Goal: Task Accomplishment & Management: Manage account settings

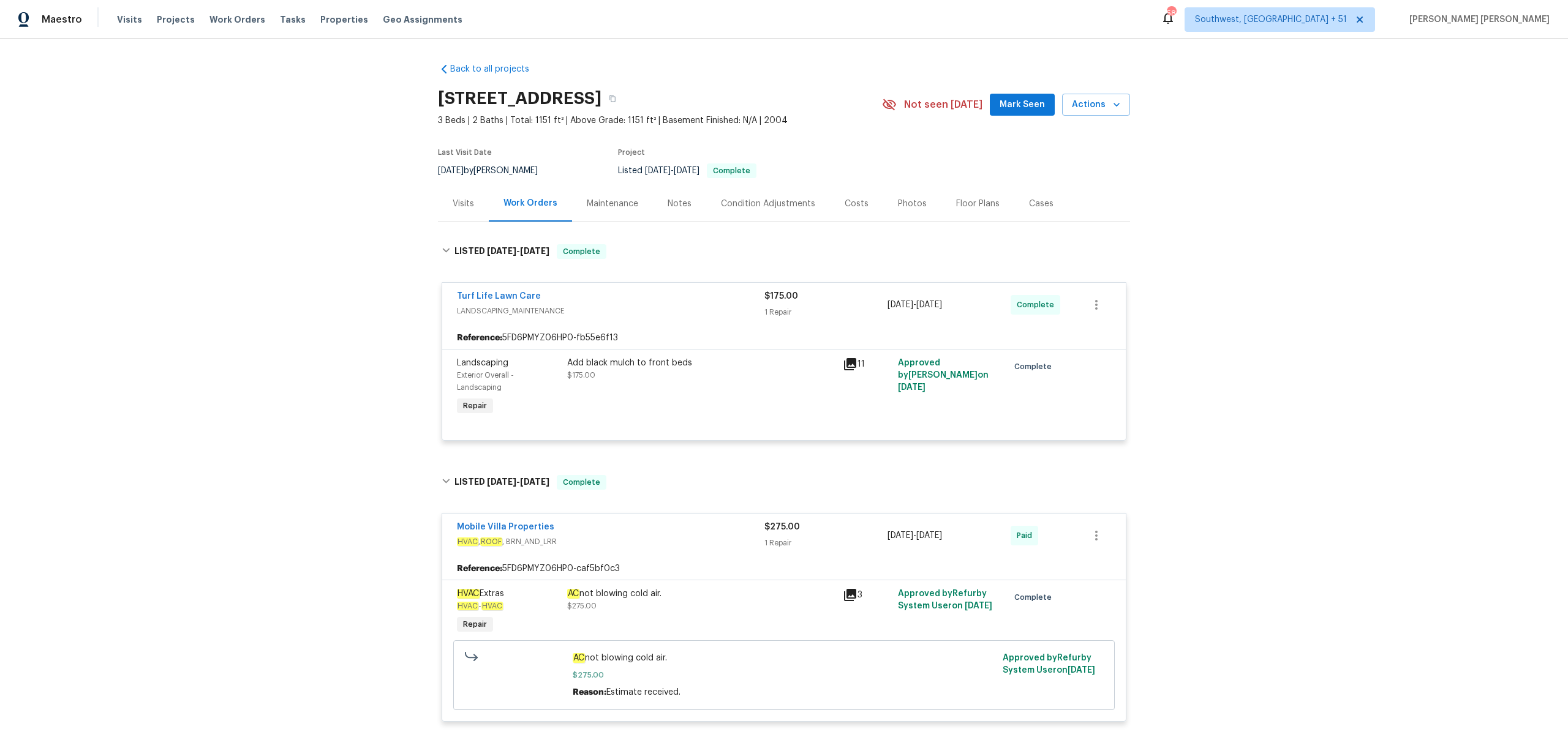
scroll to position [473, 0]
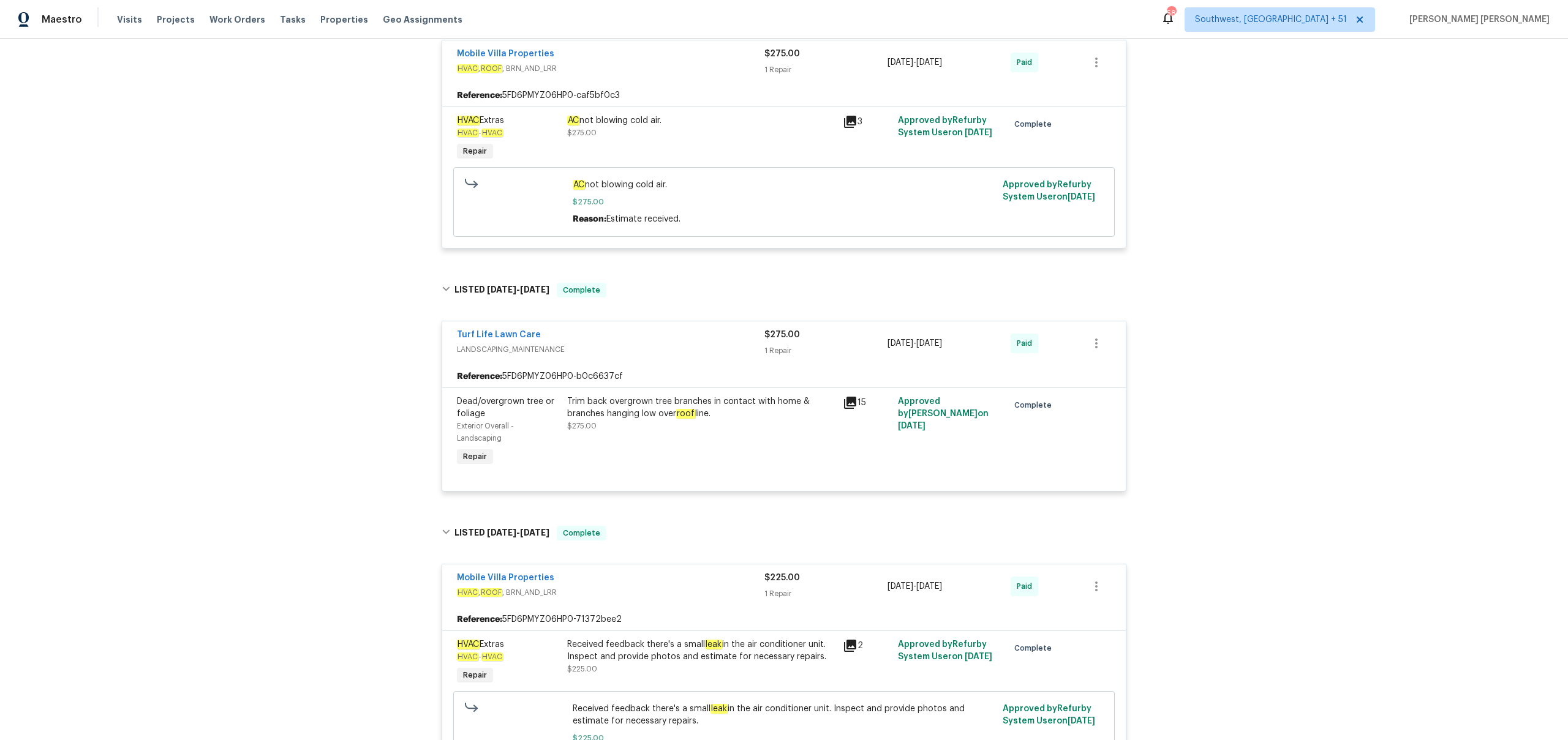
click at [237, 26] on div "Visits Projects Work Orders Tasks Properties Geo Assignments" at bounding box center [297, 20] width 360 height 25
click at [245, 24] on span "Work Orders" at bounding box center [237, 20] width 56 height 12
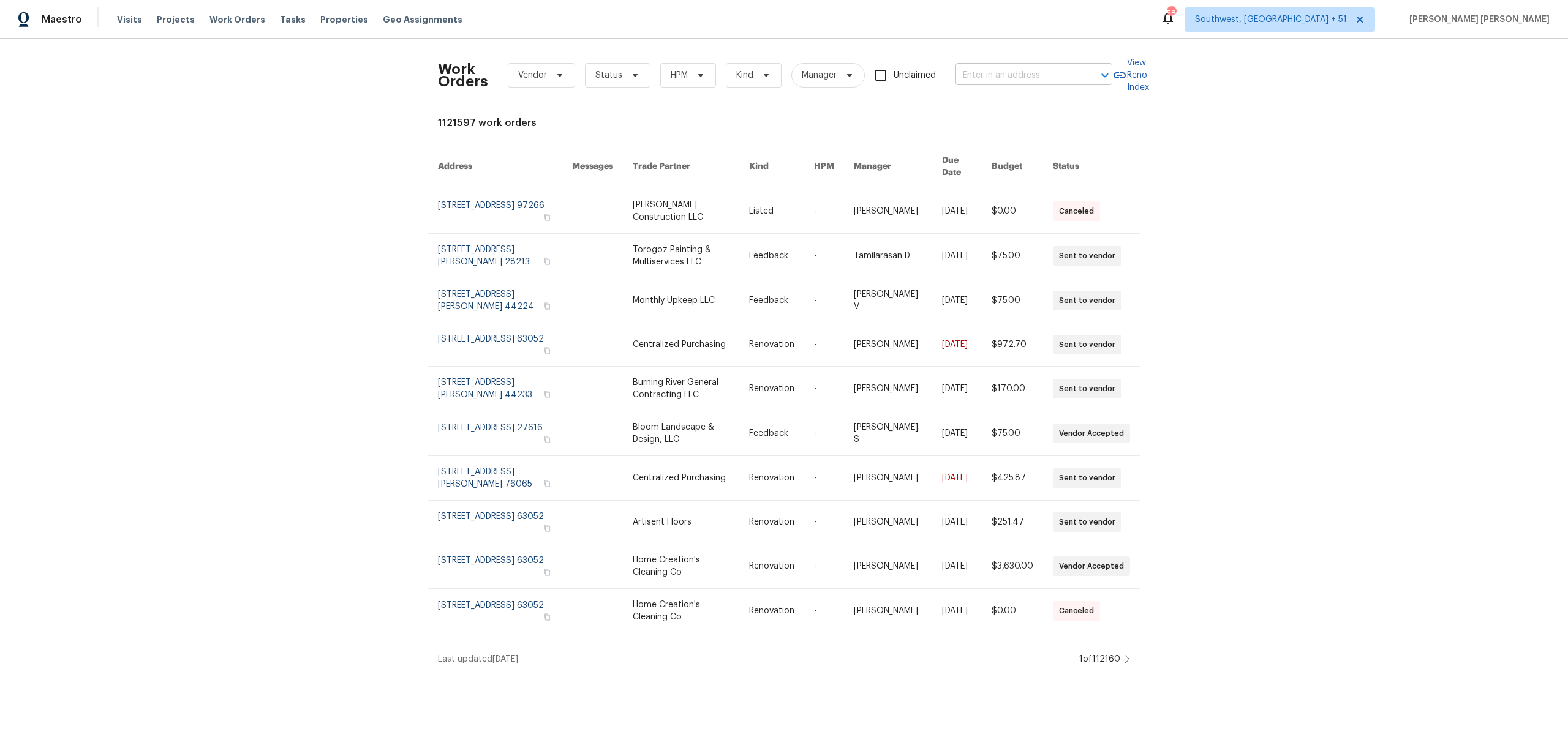
click at [1044, 74] on input "text" at bounding box center [1016, 75] width 123 height 19
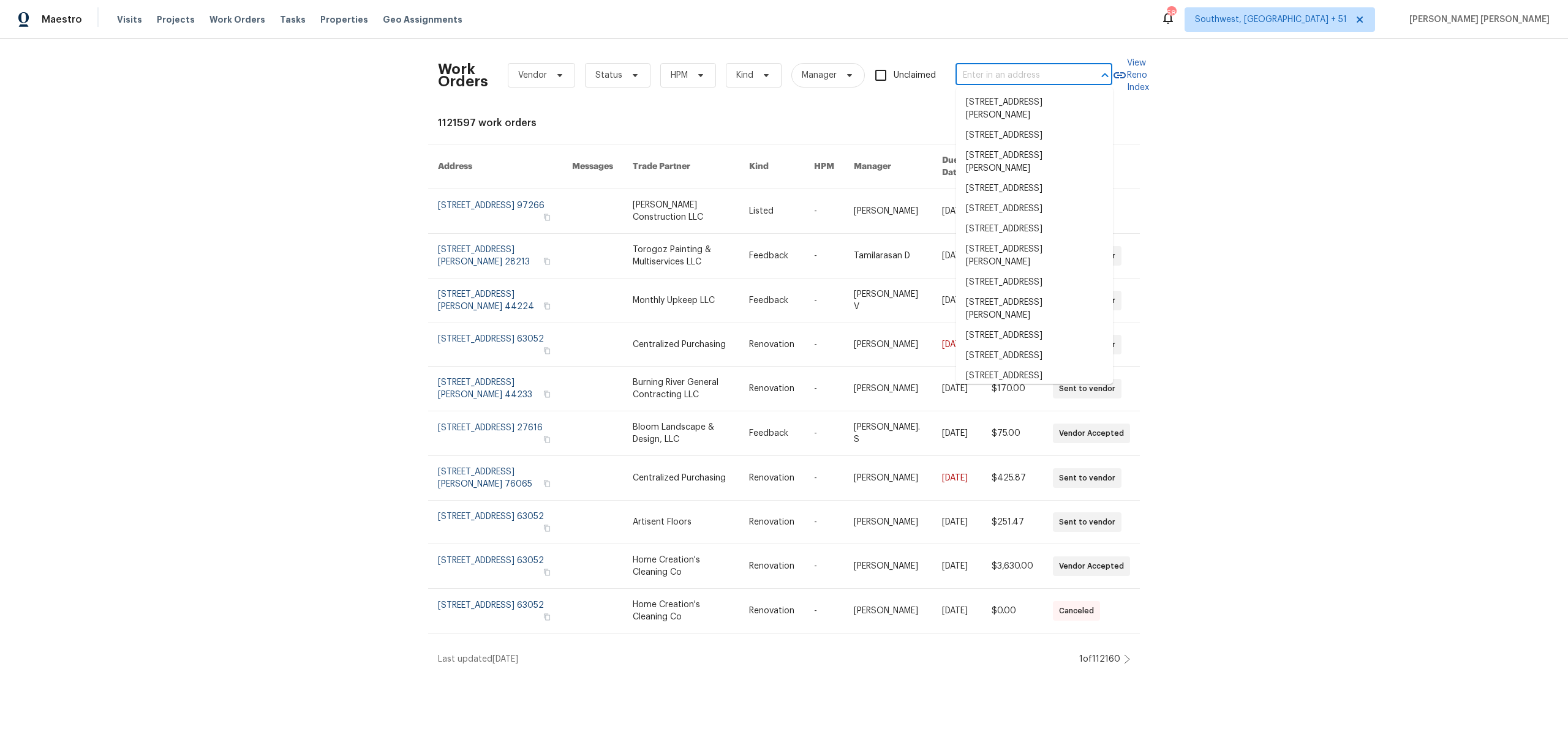
paste input "61 Barrington Pl, Marietta, GA 30066"
type input "61 Barrington Pl, Marietta, GA 30066"
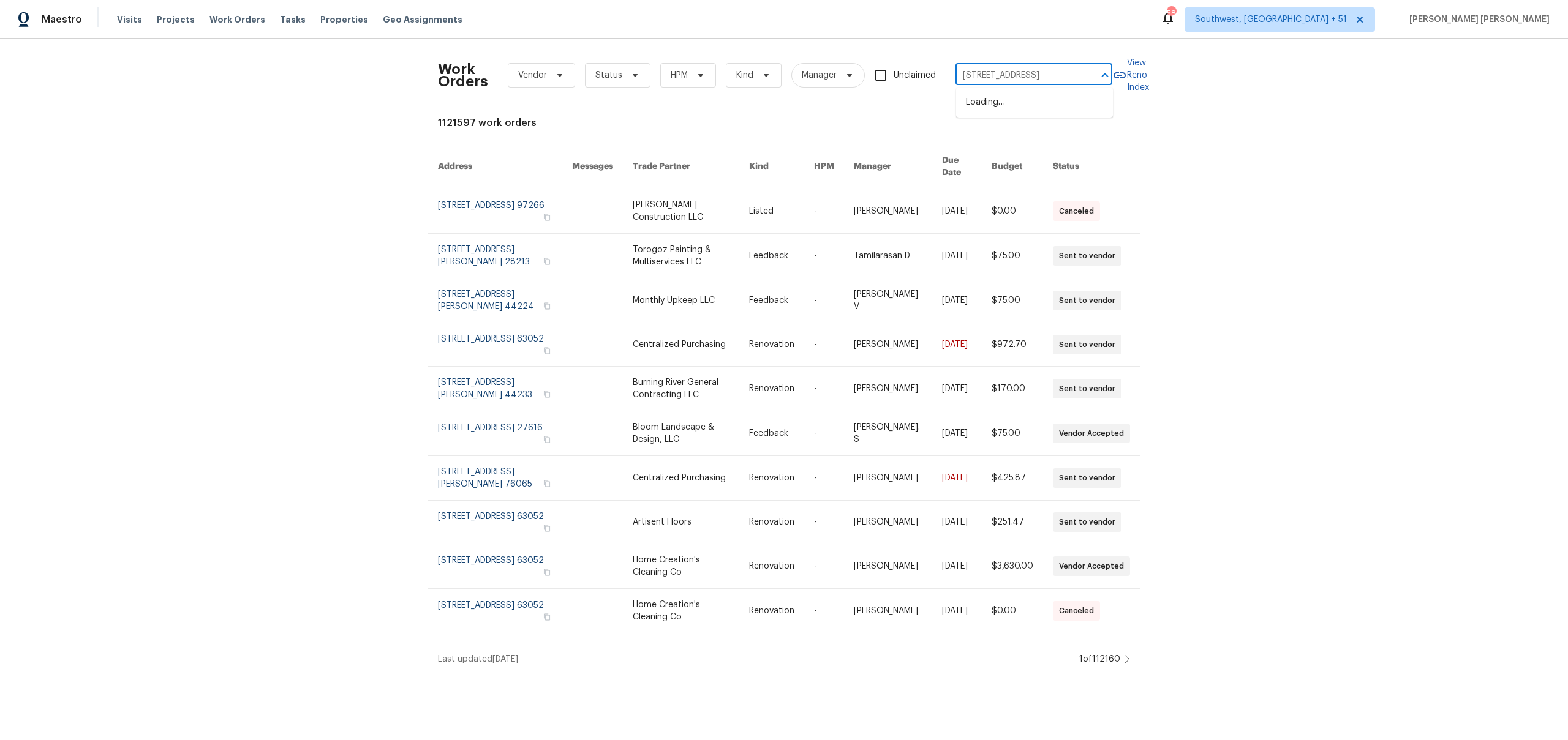
scroll to position [0, 32]
click at [1033, 105] on li "61 Barrington Pl, Marietta, GA 30066" at bounding box center [1035, 102] width 156 height 20
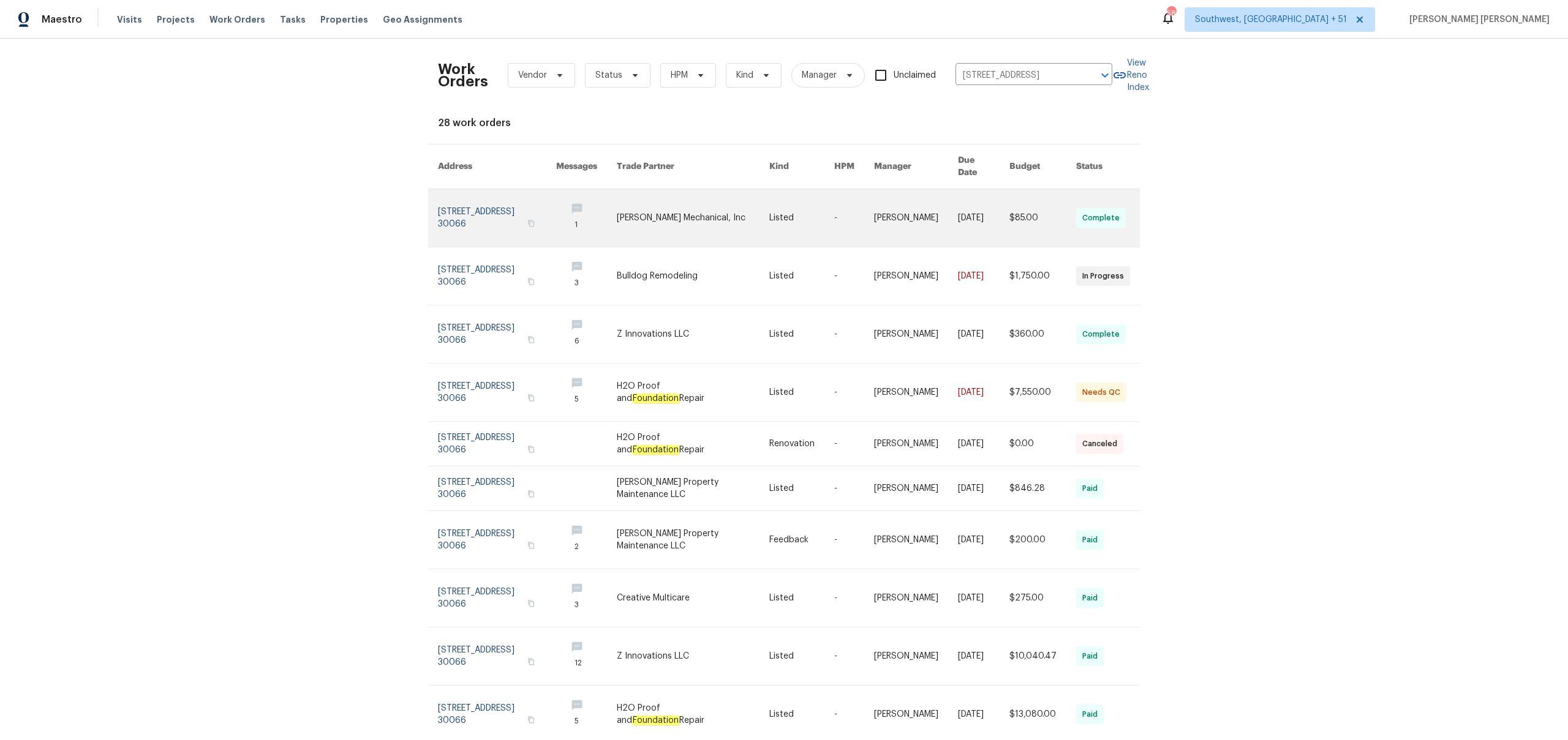
click at [1036, 193] on link at bounding box center [1043, 218] width 67 height 58
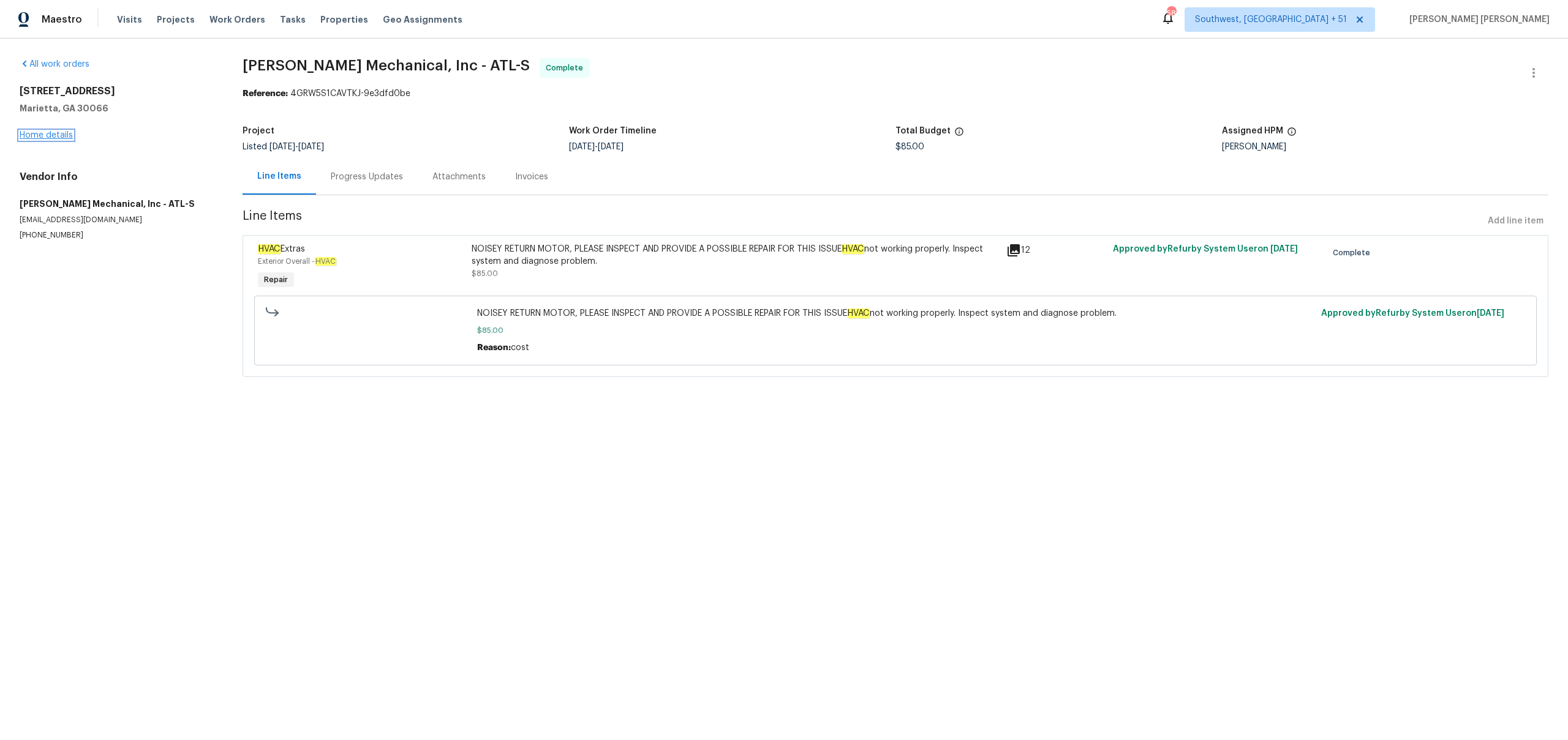
click at [58, 138] on link "Home details" at bounding box center [46, 135] width 53 height 8
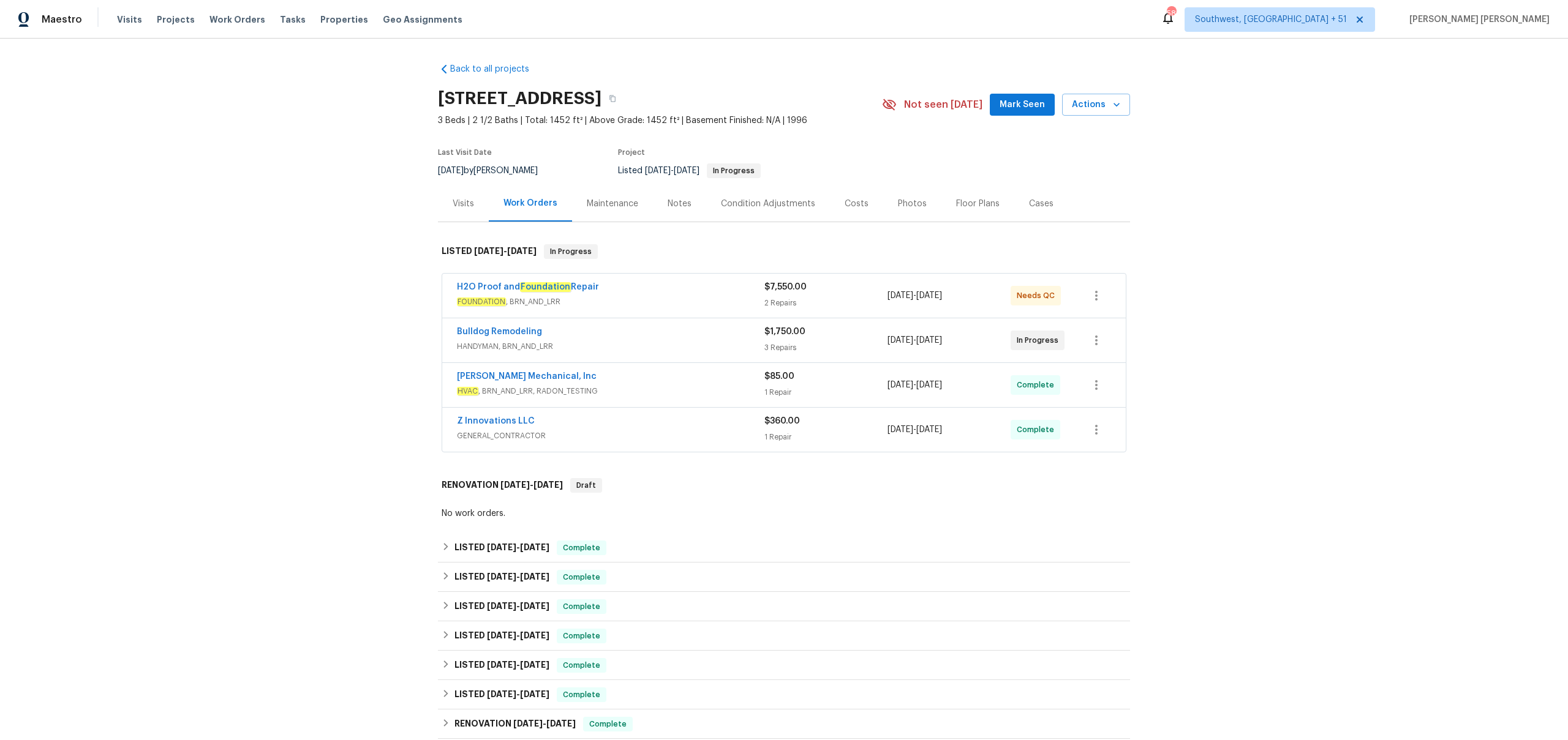
click at [688, 432] on span "GENERAL_CONTRACTOR" at bounding box center [610, 436] width 308 height 12
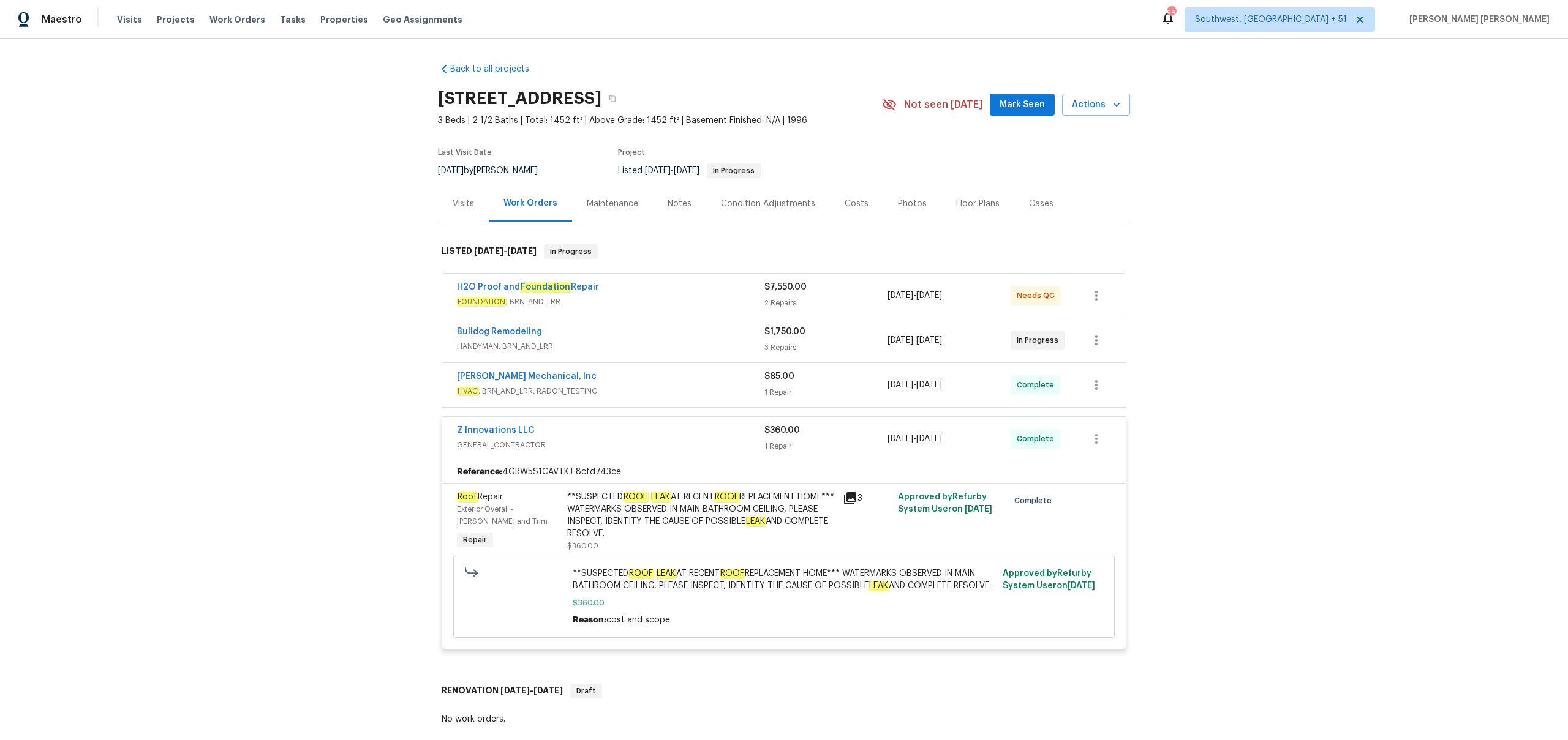
click at [724, 378] on div "JH Martin Mechanical, Inc" at bounding box center [610, 378] width 308 height 15
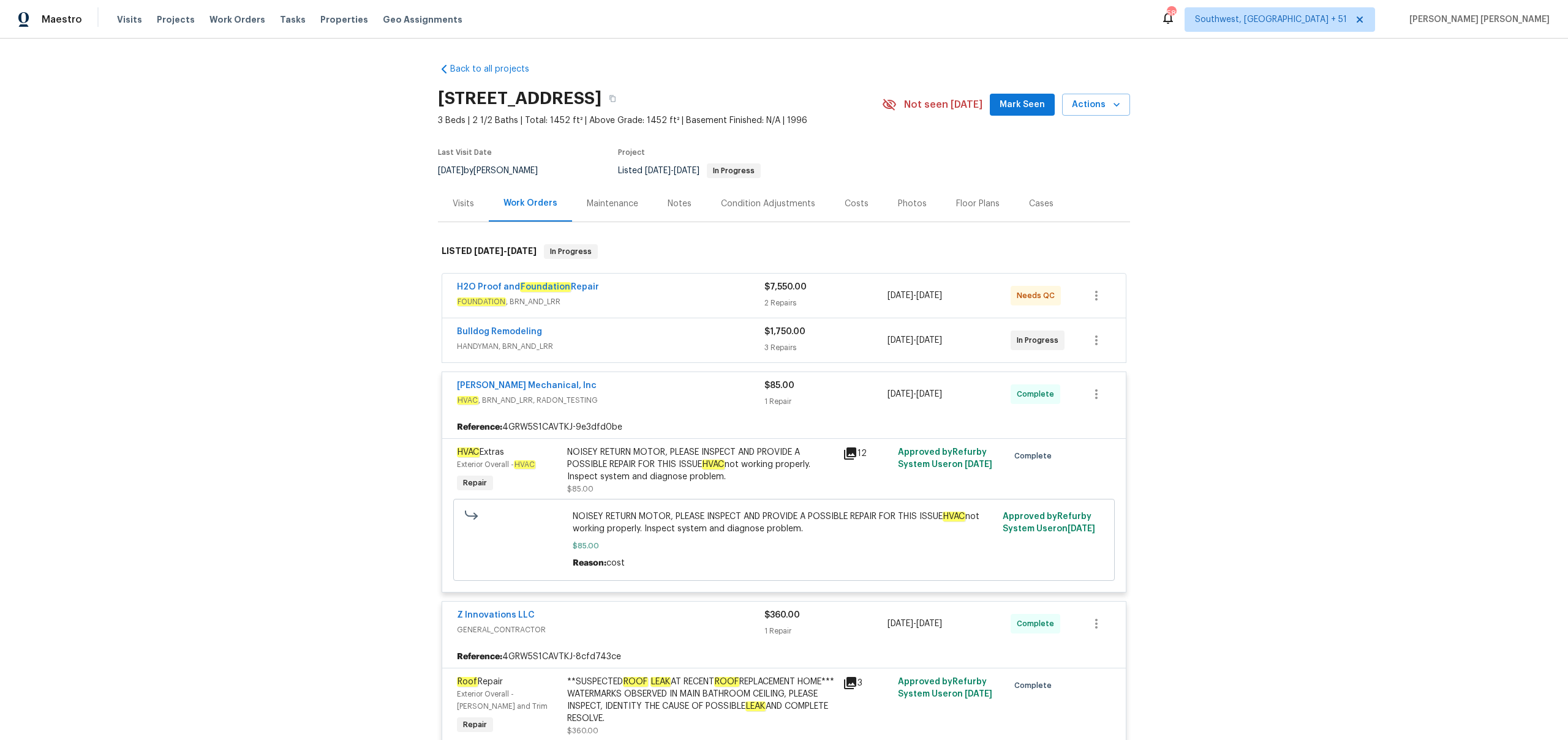
click at [742, 337] on div "Bulldog Remodeling" at bounding box center [610, 333] width 308 height 15
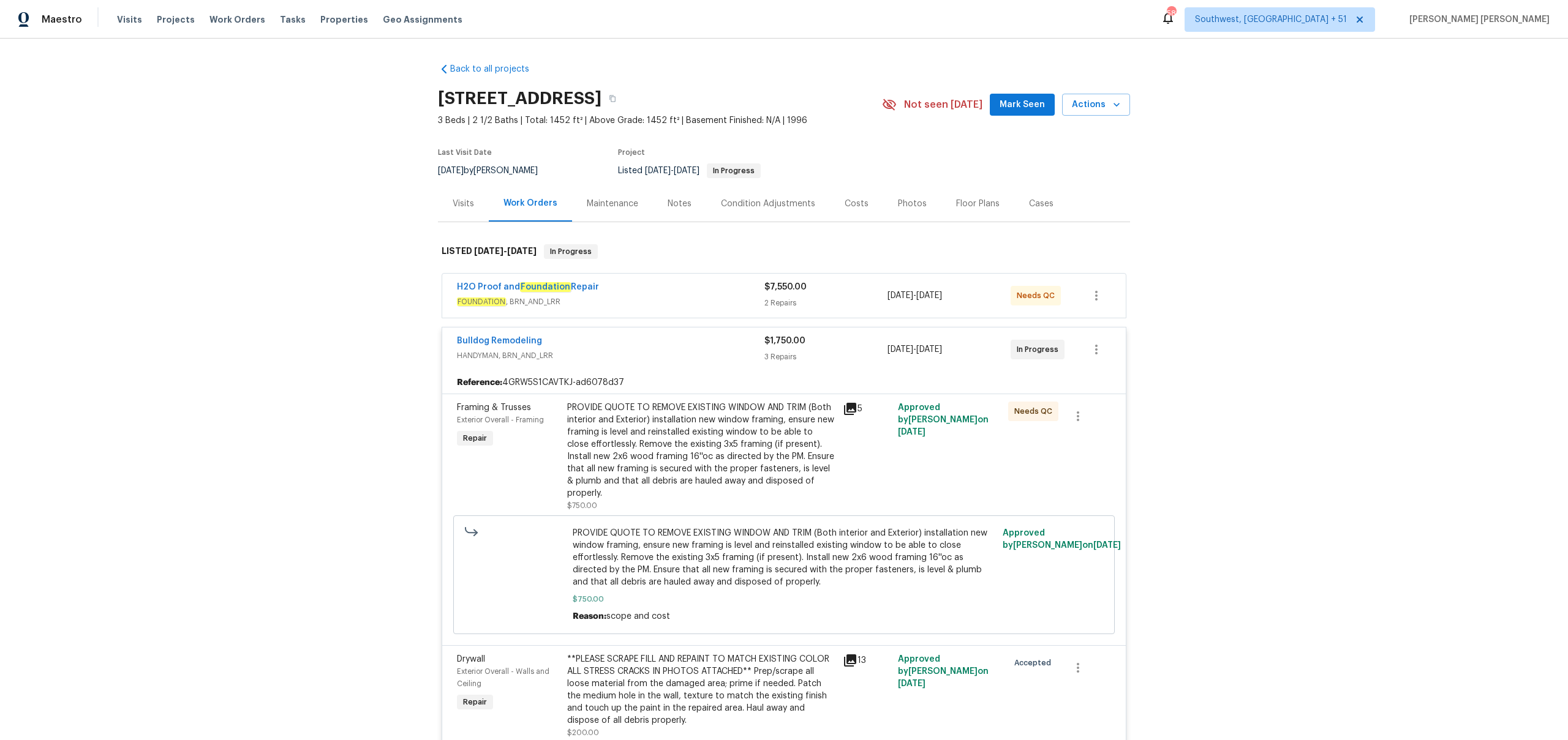
click at [726, 292] on div "H2O Proof and Foundation Repair" at bounding box center [610, 289] width 308 height 15
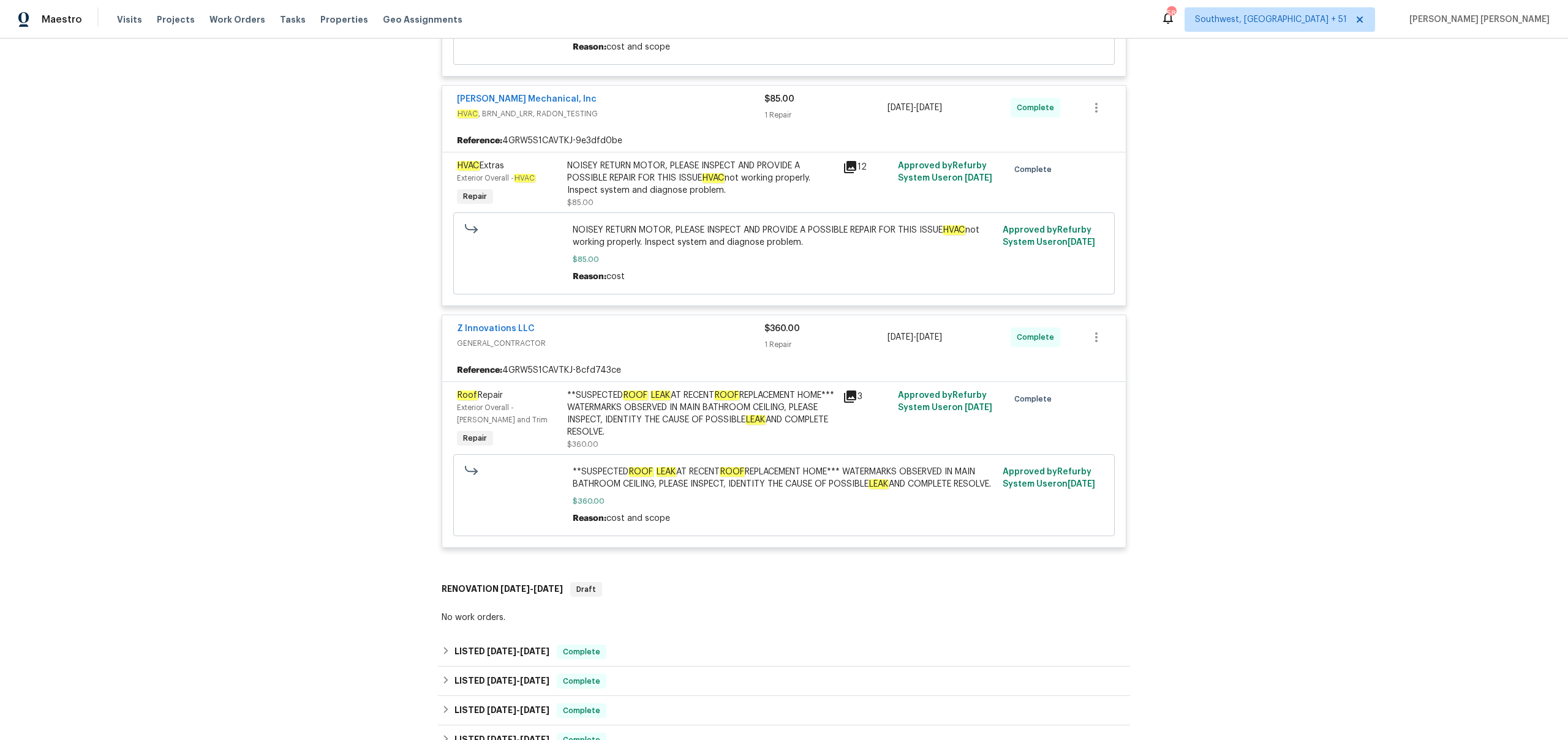
scroll to position [1292, 0]
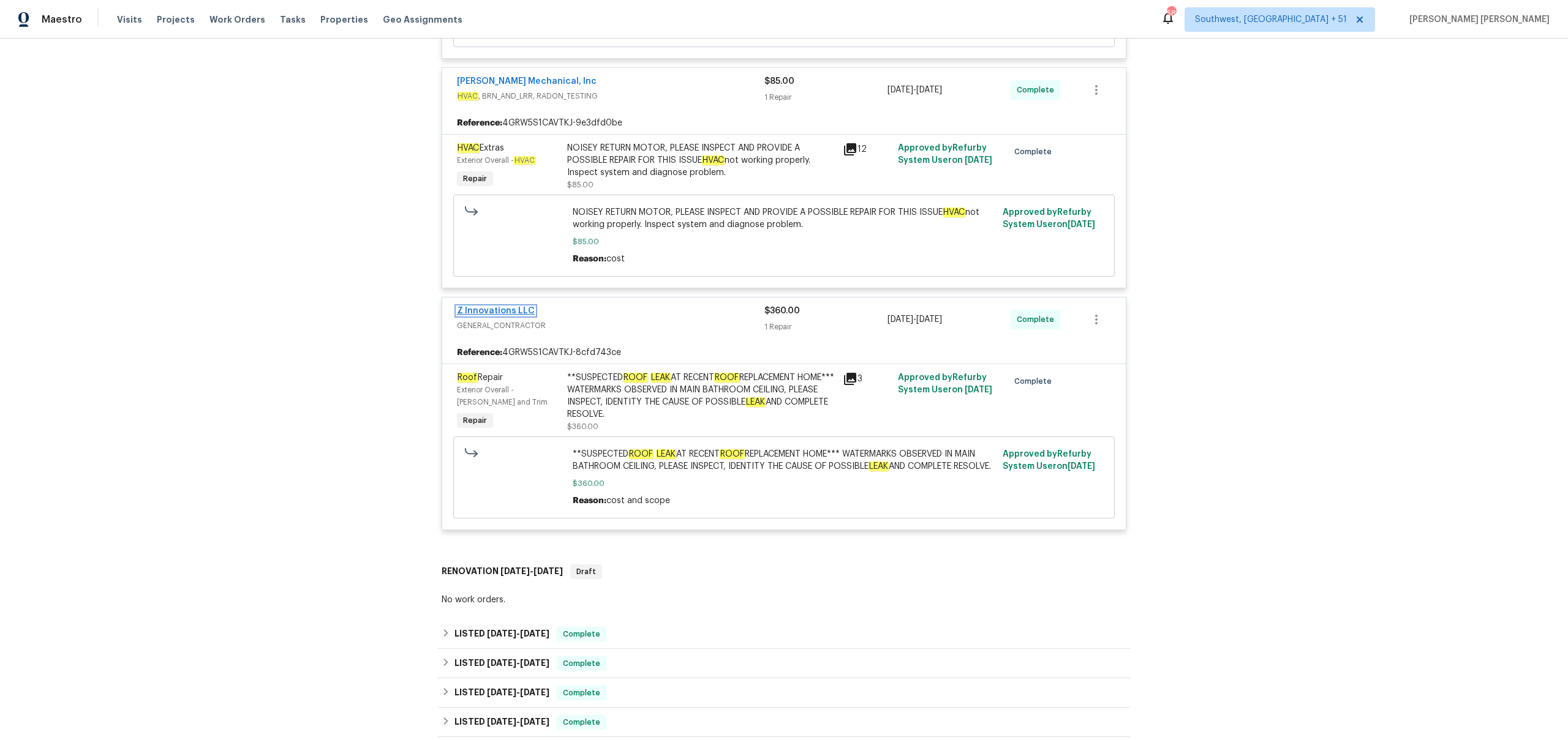
click at [513, 307] on link "Z Innovations LLC" at bounding box center [495, 311] width 77 height 8
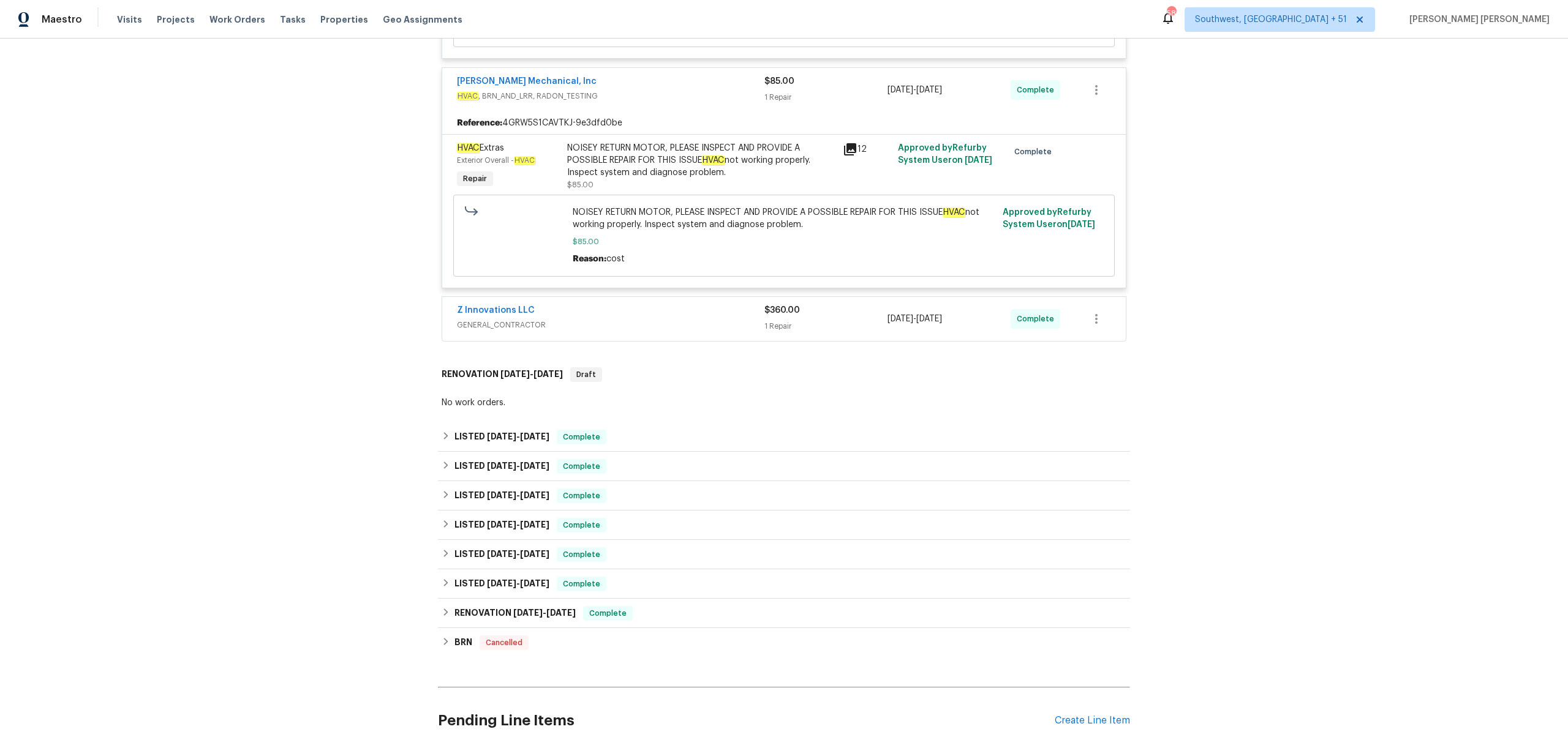
click at [605, 319] on span "GENERAL_CONTRACTOR" at bounding box center [610, 325] width 308 height 12
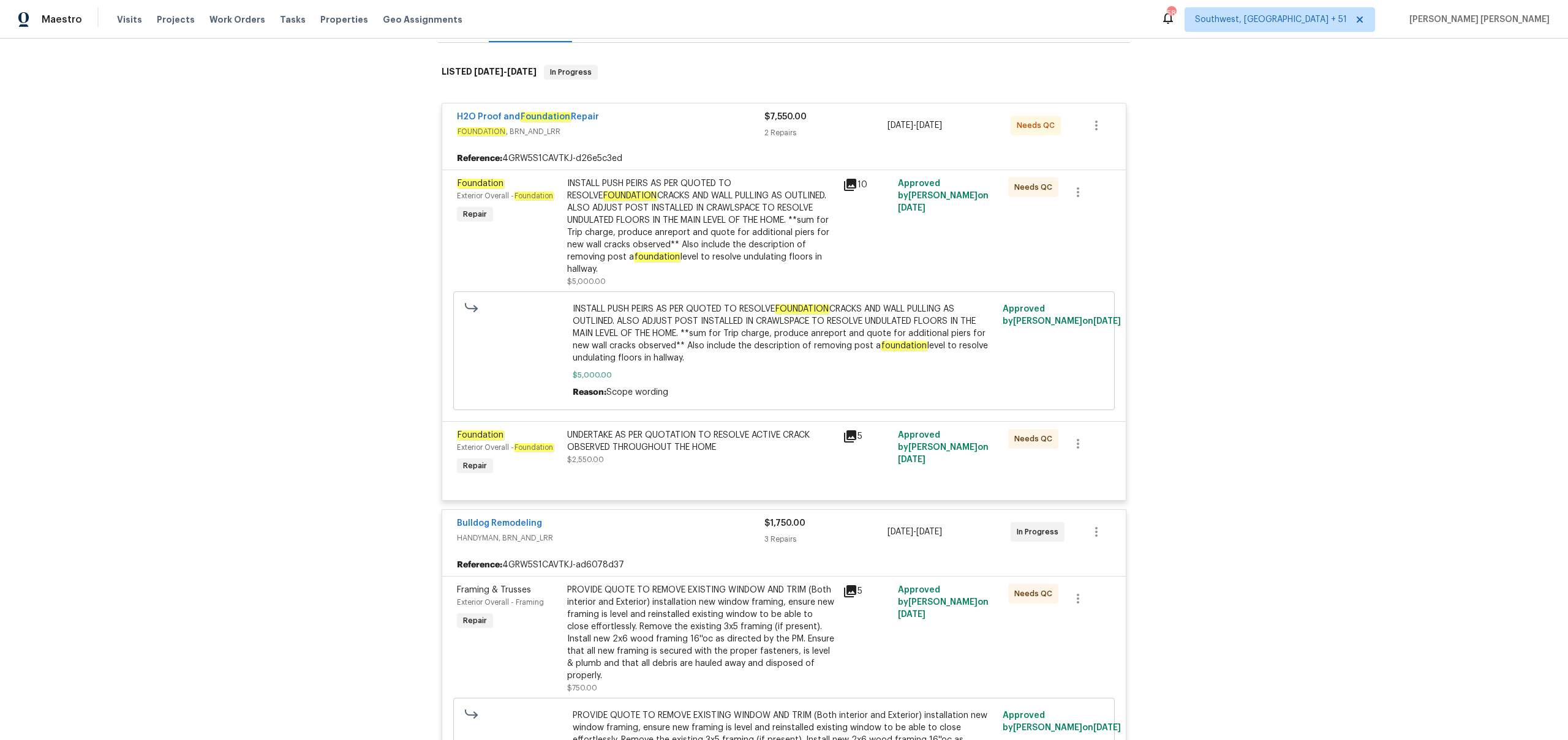
scroll to position [0, 0]
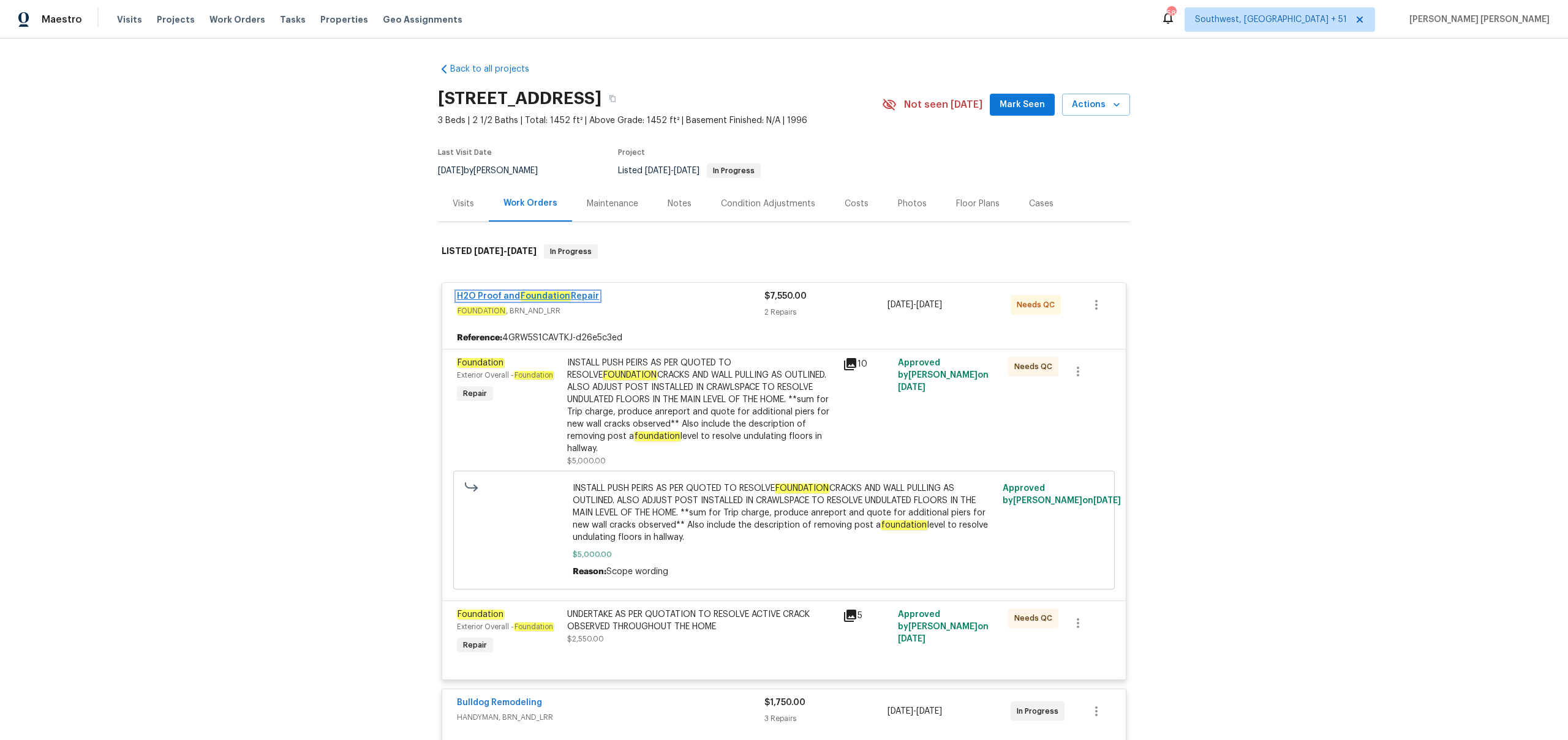
click at [565, 295] on em "Foundation" at bounding box center [545, 296] width 51 height 10
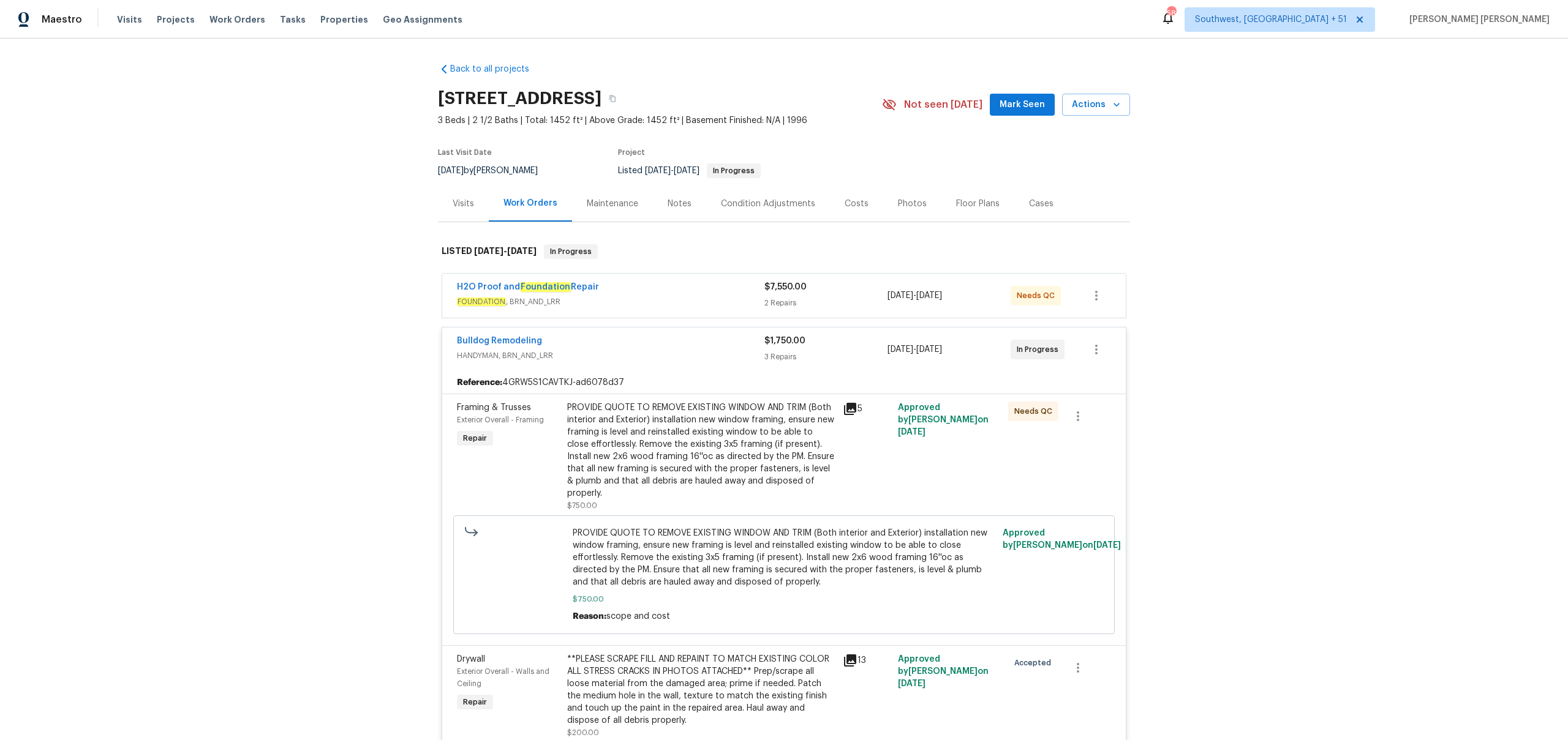
click at [639, 293] on div "H2O Proof and Foundation Repair" at bounding box center [610, 289] width 308 height 15
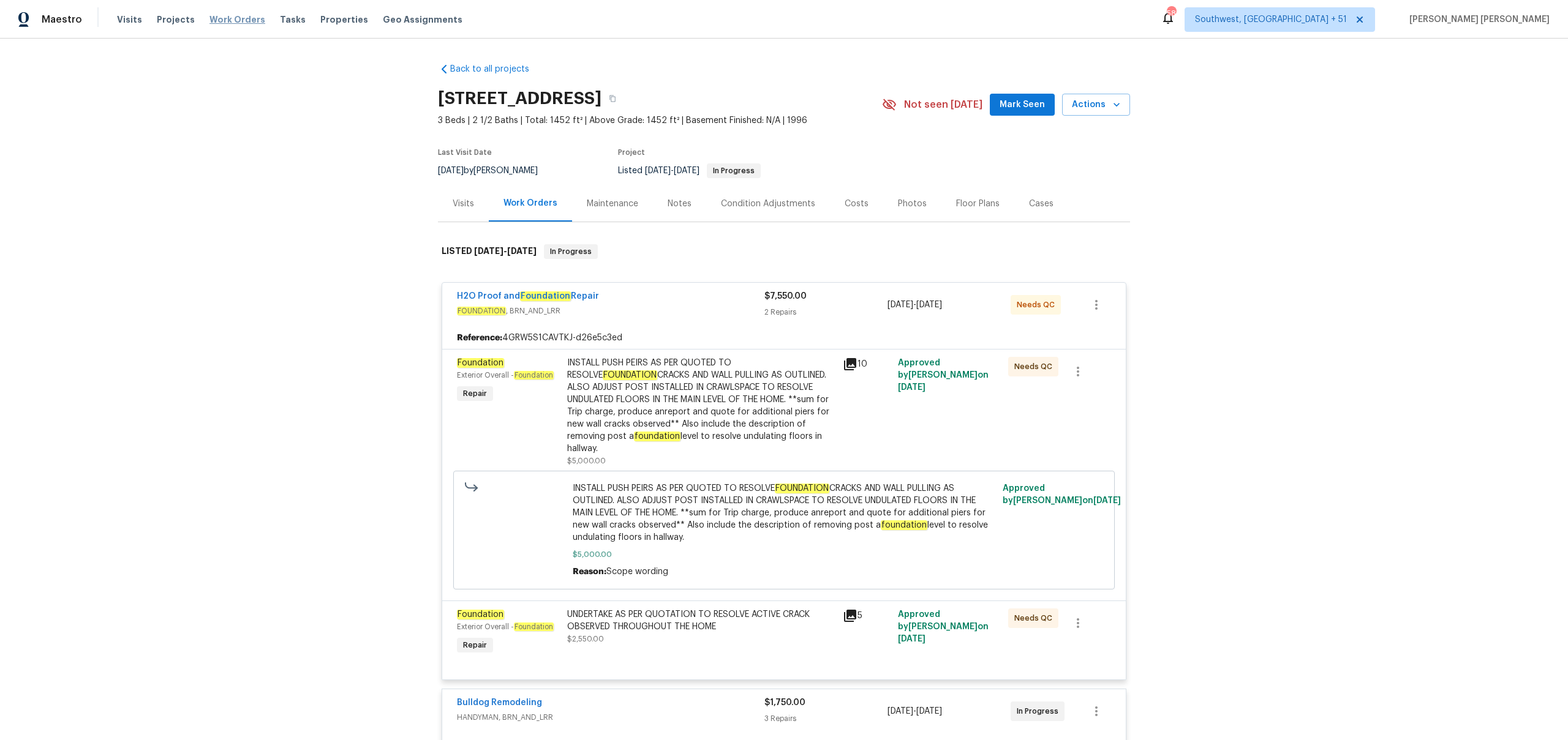
click at [236, 21] on span "Work Orders" at bounding box center [237, 20] width 56 height 12
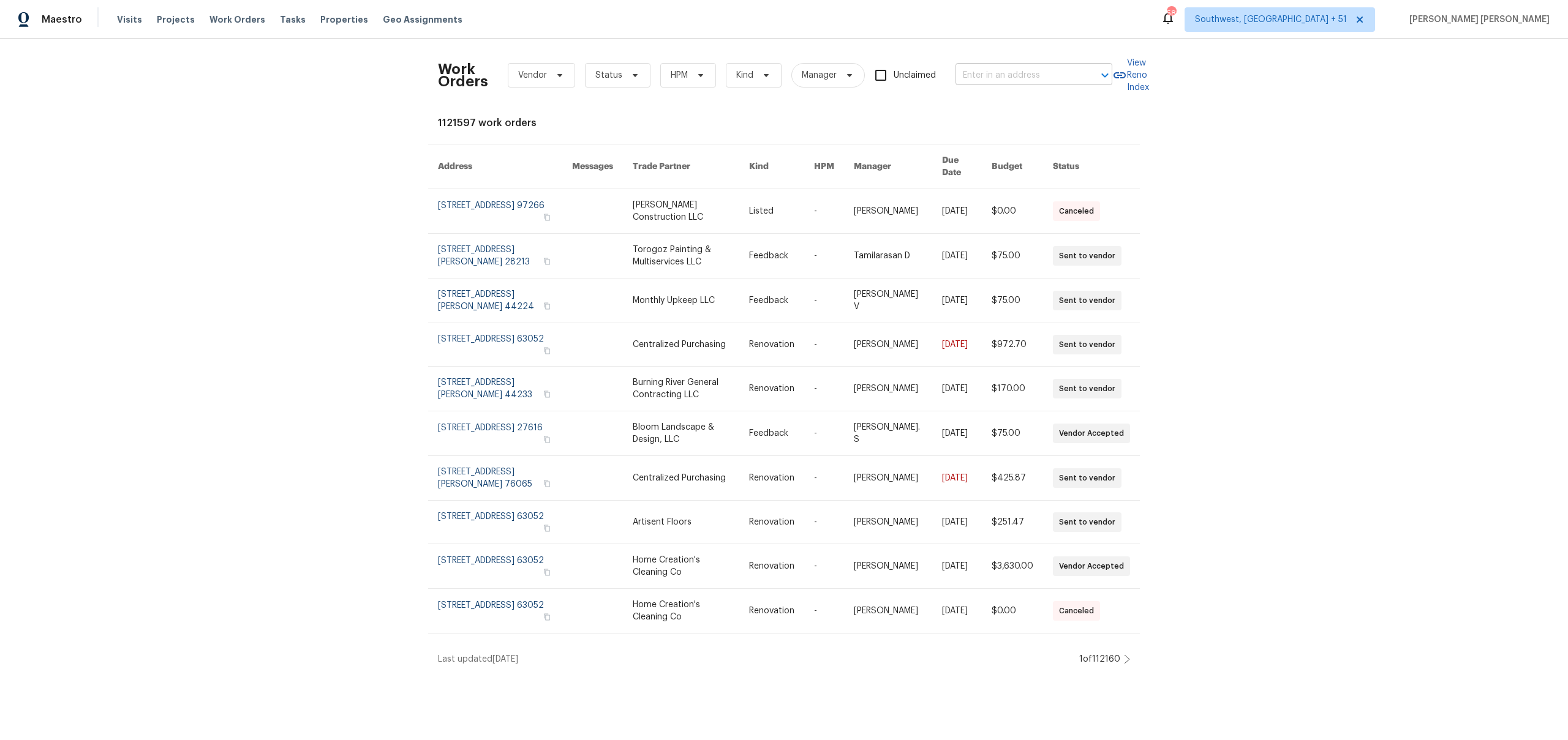
click at [1023, 80] on input "text" at bounding box center [1016, 75] width 123 height 19
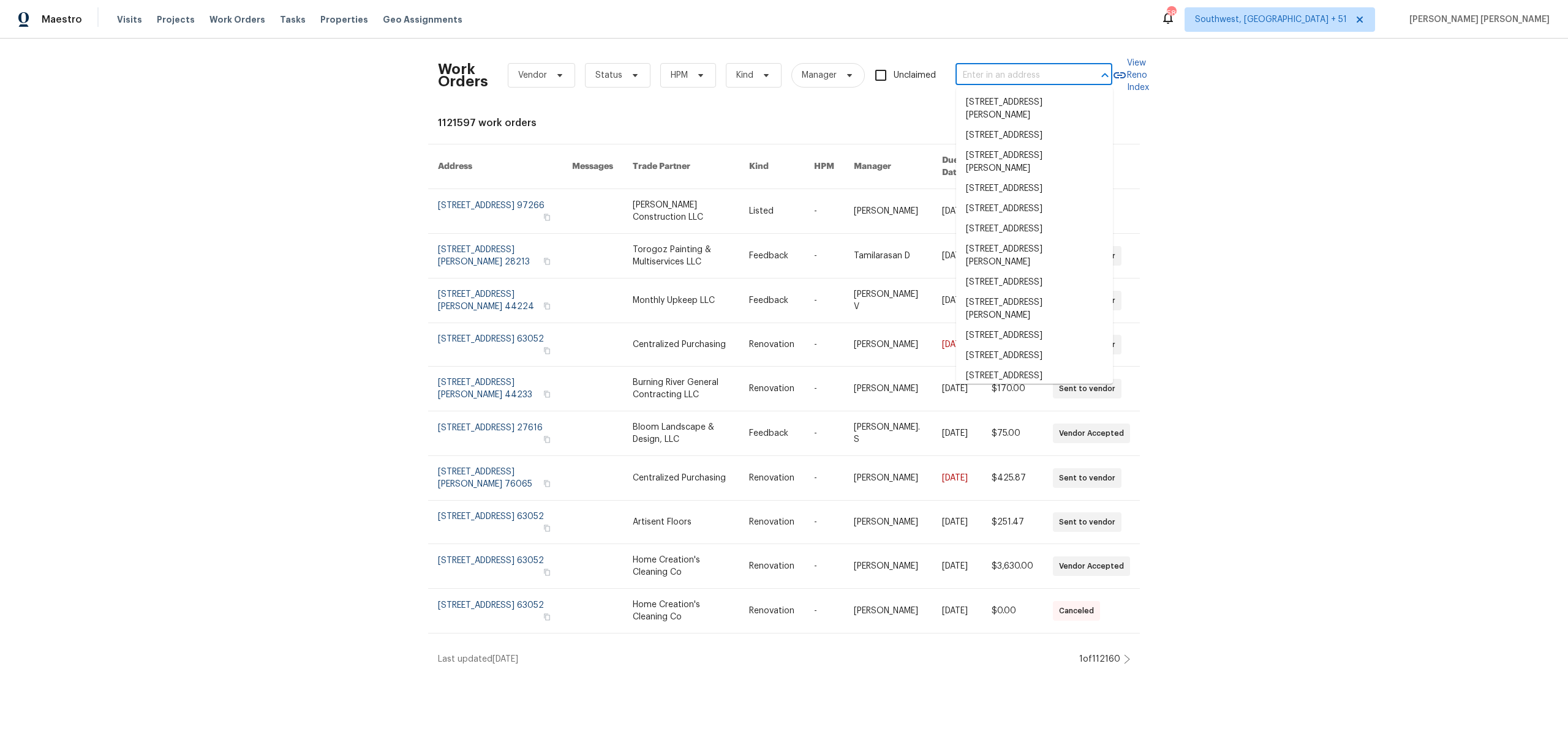
paste input "[STREET_ADDRESS]"
type input "[STREET_ADDRESS]"
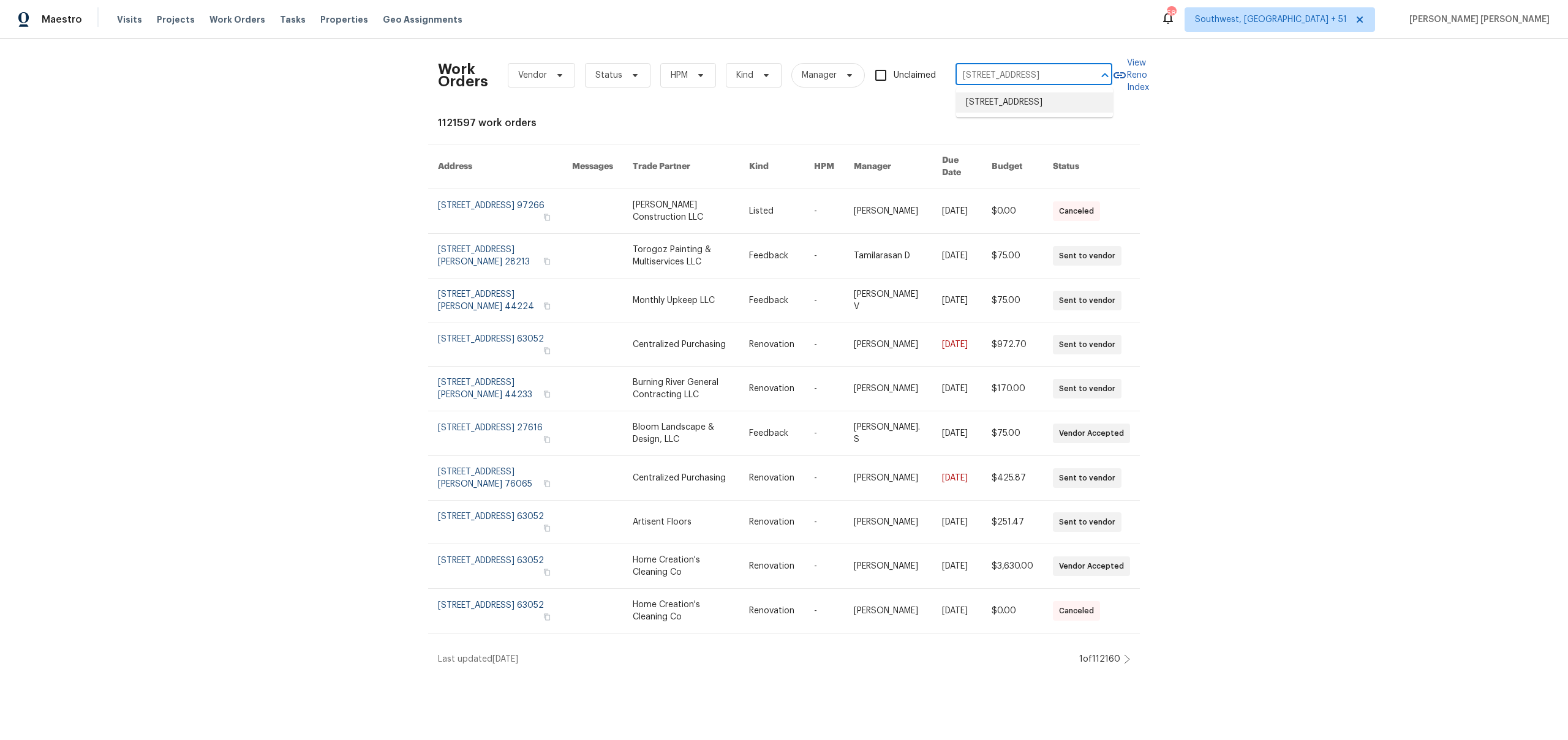
click at [1033, 112] on li "[STREET_ADDRESS]" at bounding box center [1035, 102] width 156 height 20
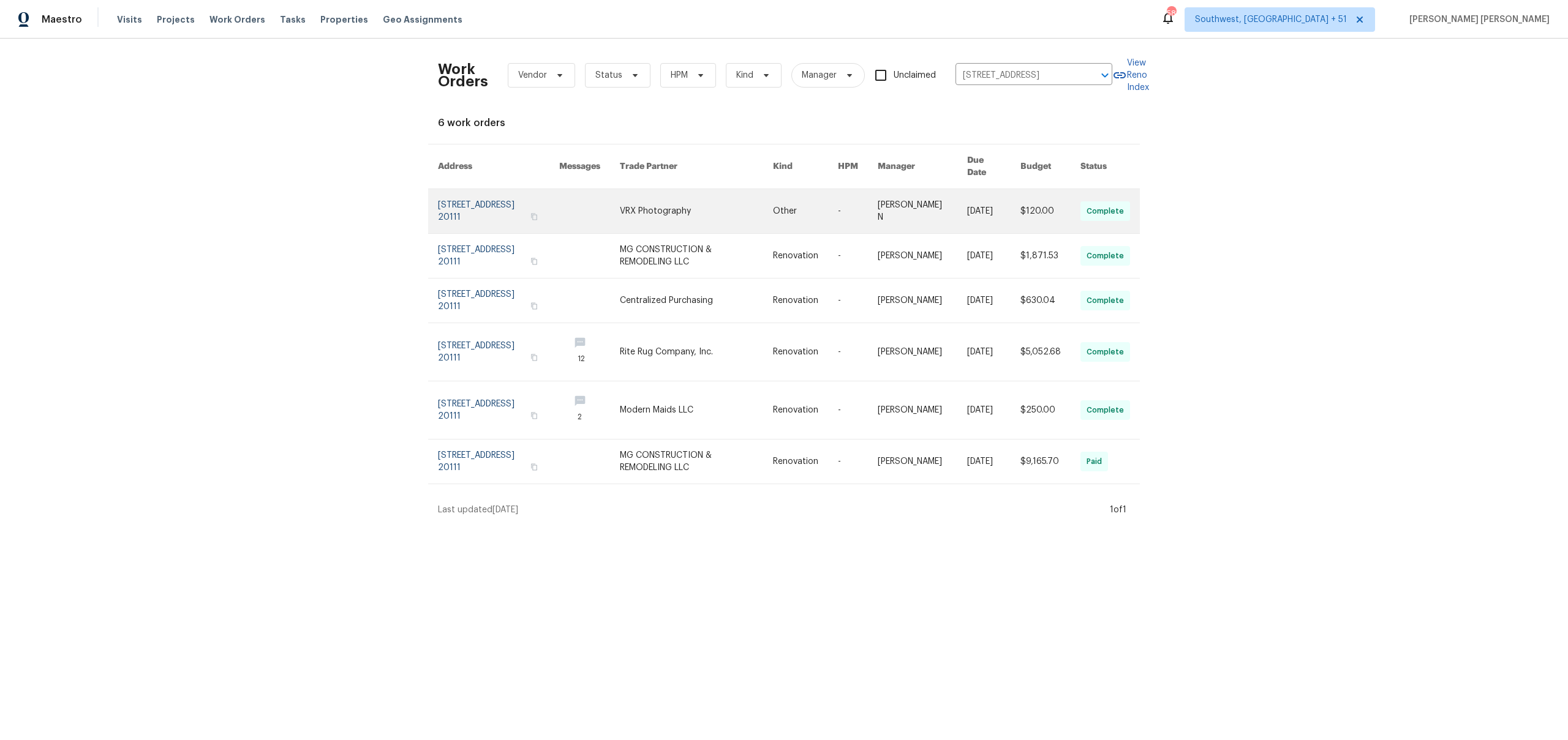
click at [1039, 197] on link at bounding box center [1051, 211] width 60 height 44
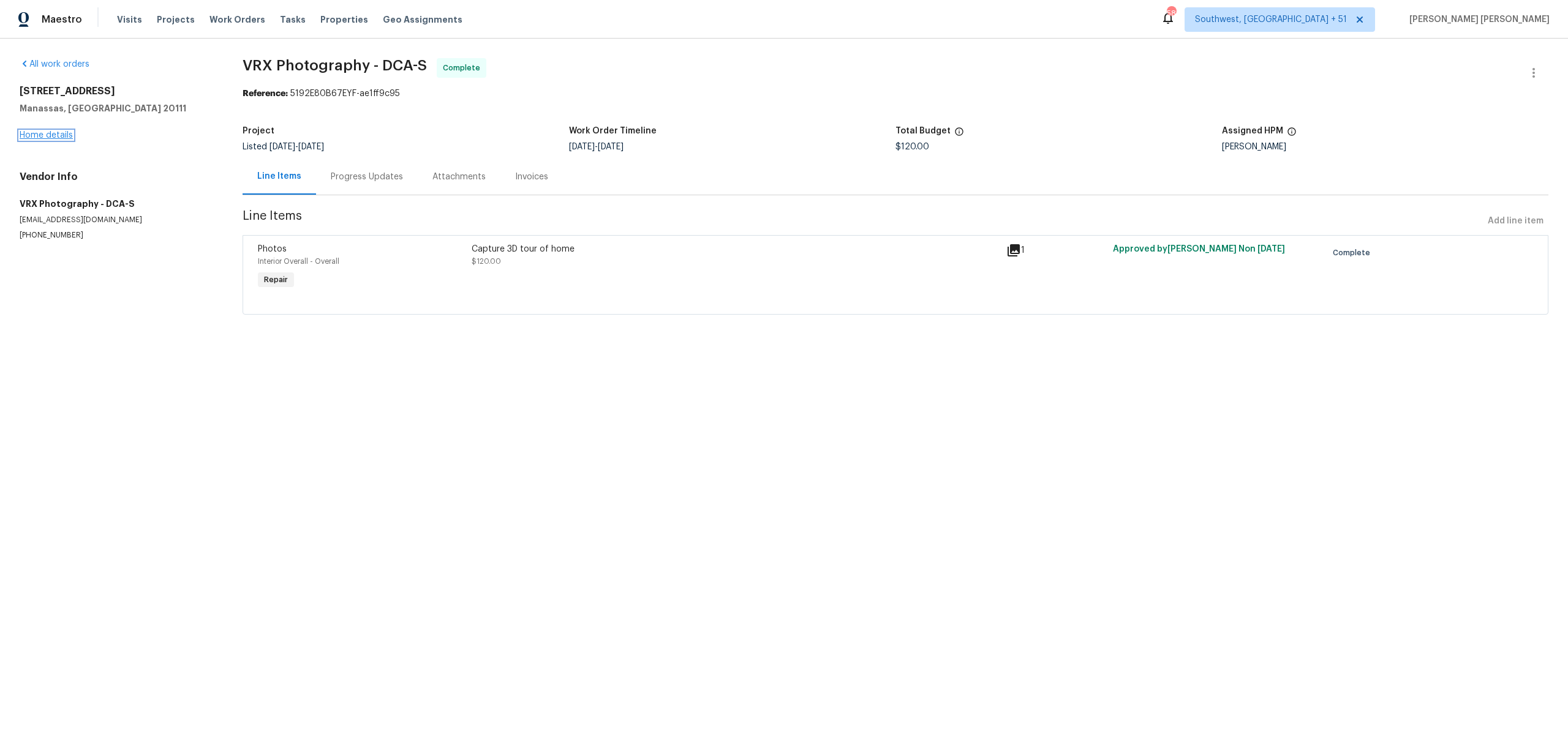
click at [52, 134] on link "Home details" at bounding box center [46, 135] width 53 height 8
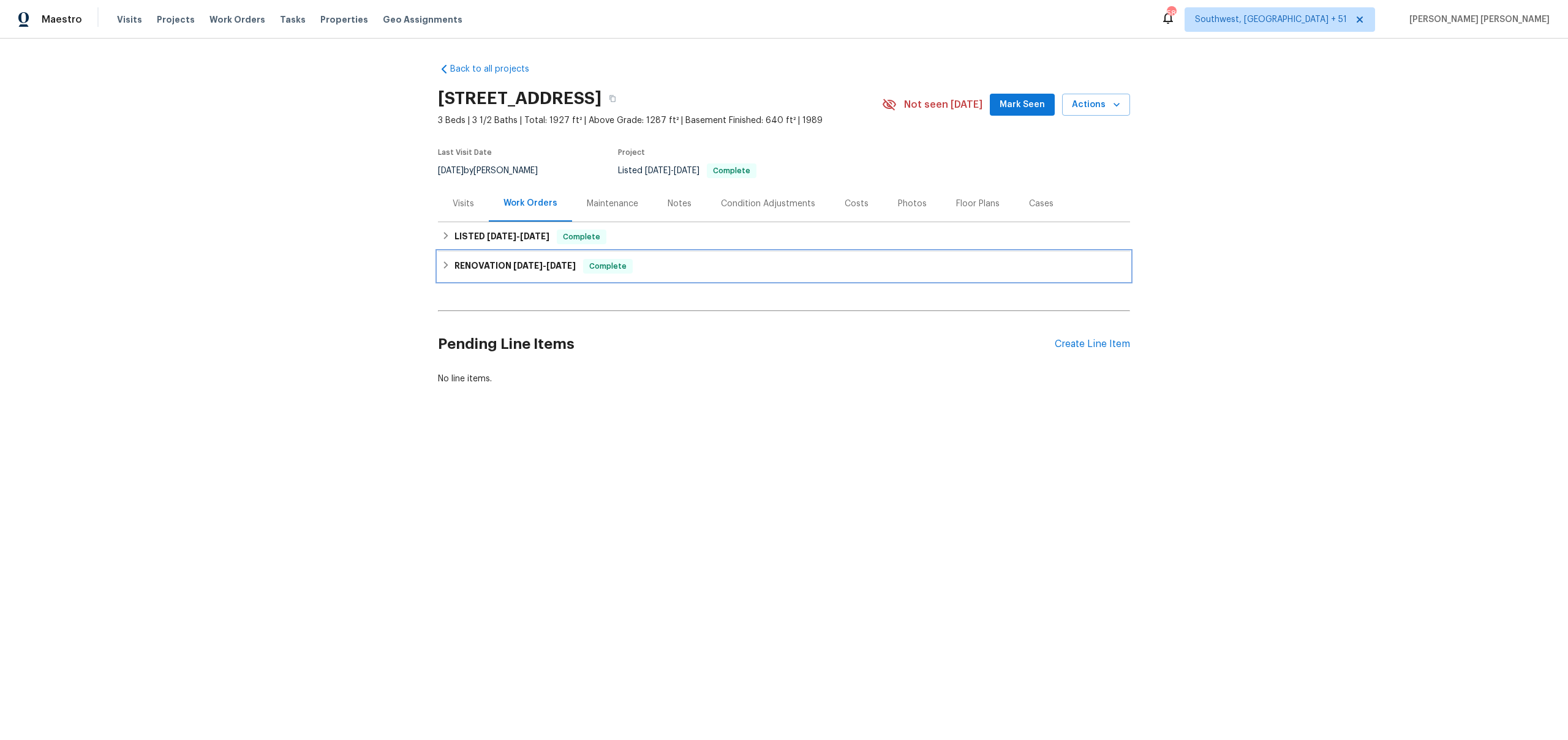
click at [535, 267] on span "[DATE]" at bounding box center [527, 265] width 29 height 8
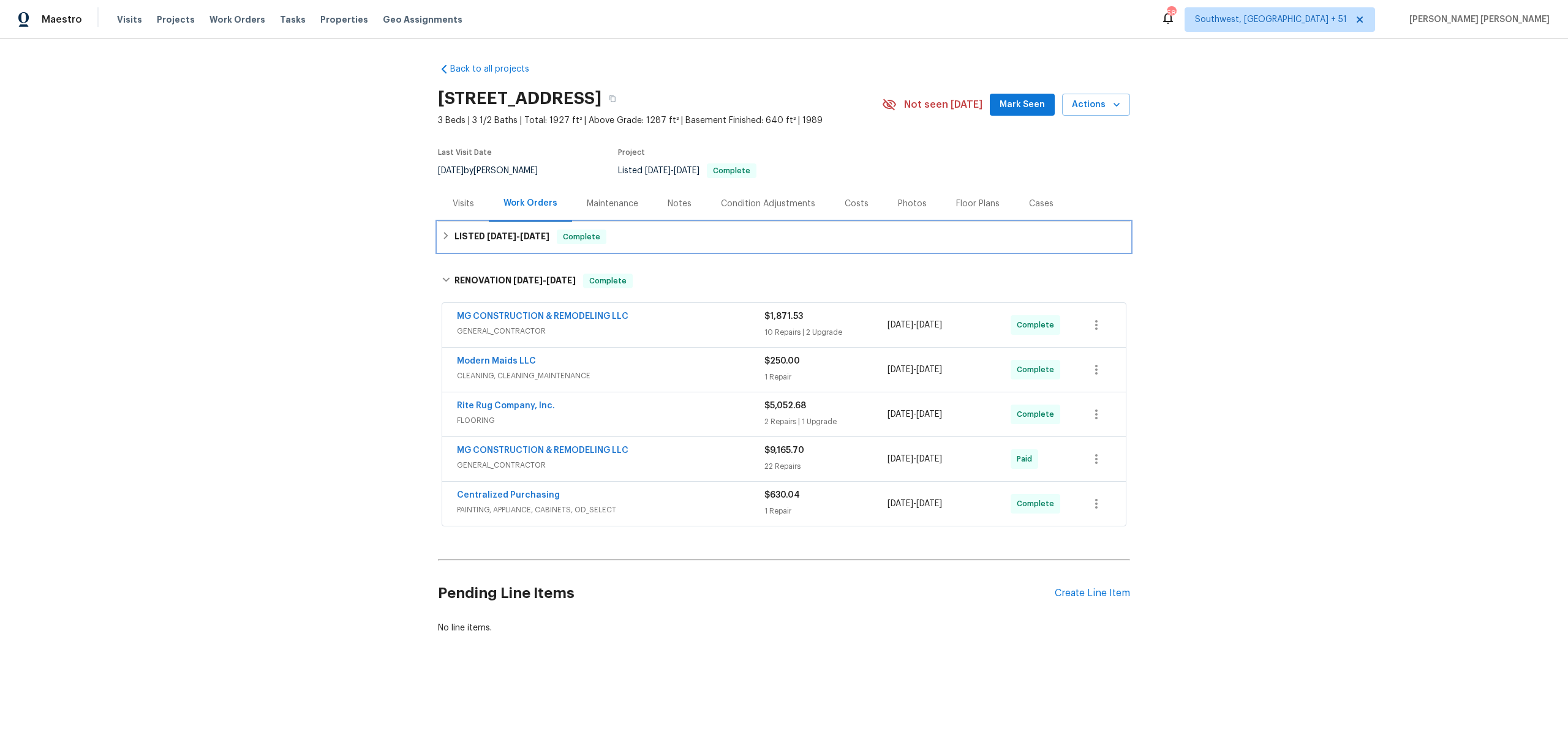
click at [566, 235] on span "Complete" at bounding box center [582, 237] width 47 height 12
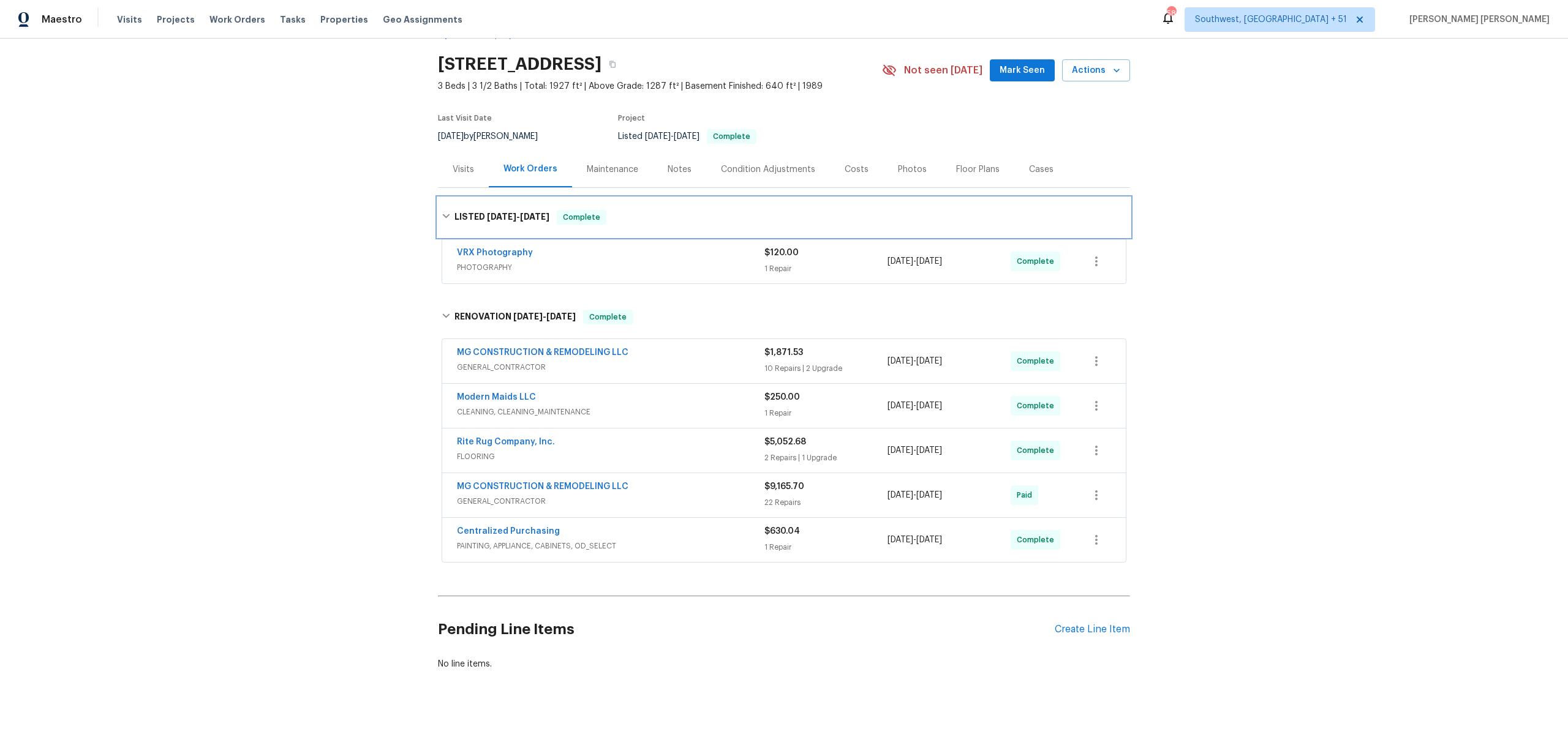
scroll to position [48, 0]
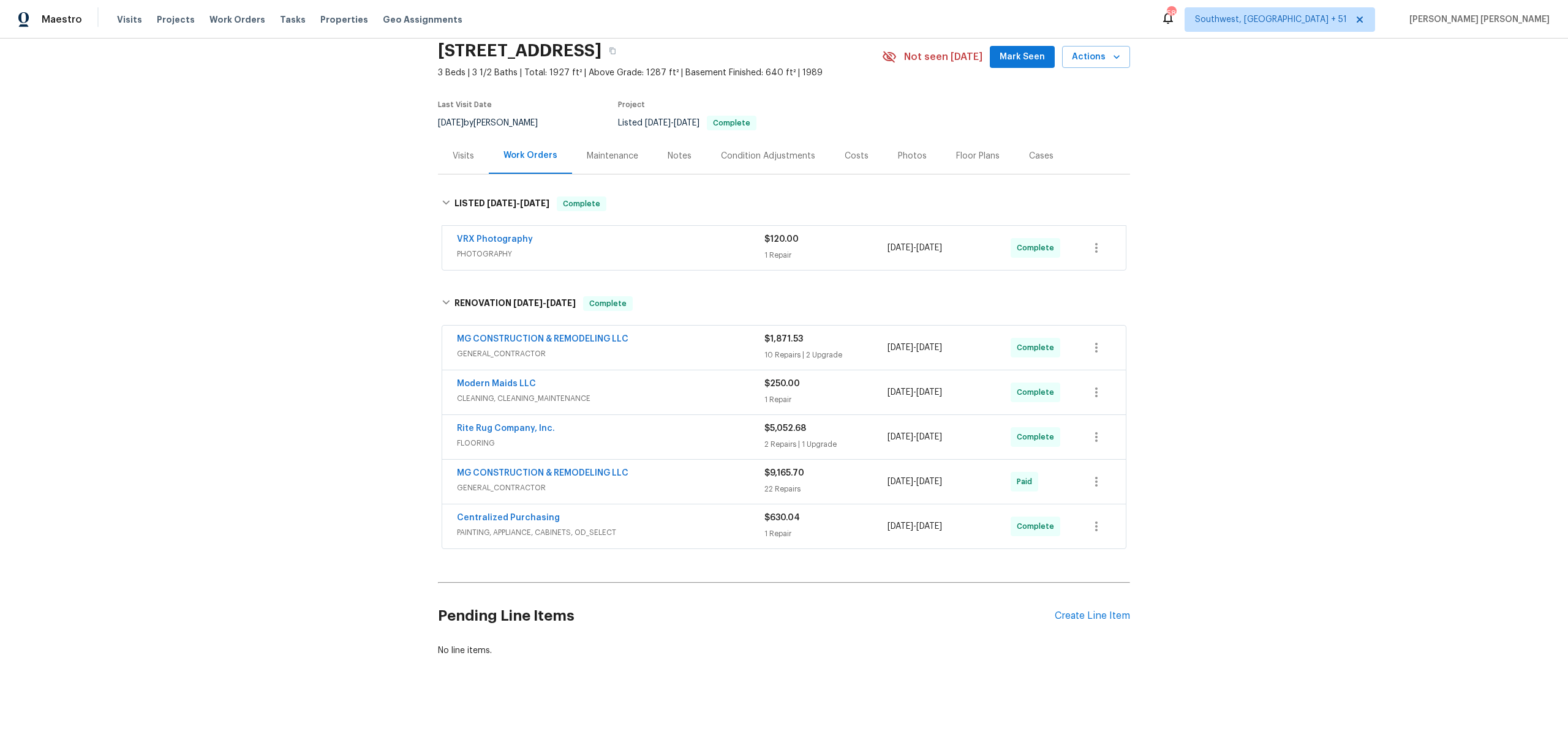
click at [471, 162] on div "Visits" at bounding box center [463, 156] width 21 height 12
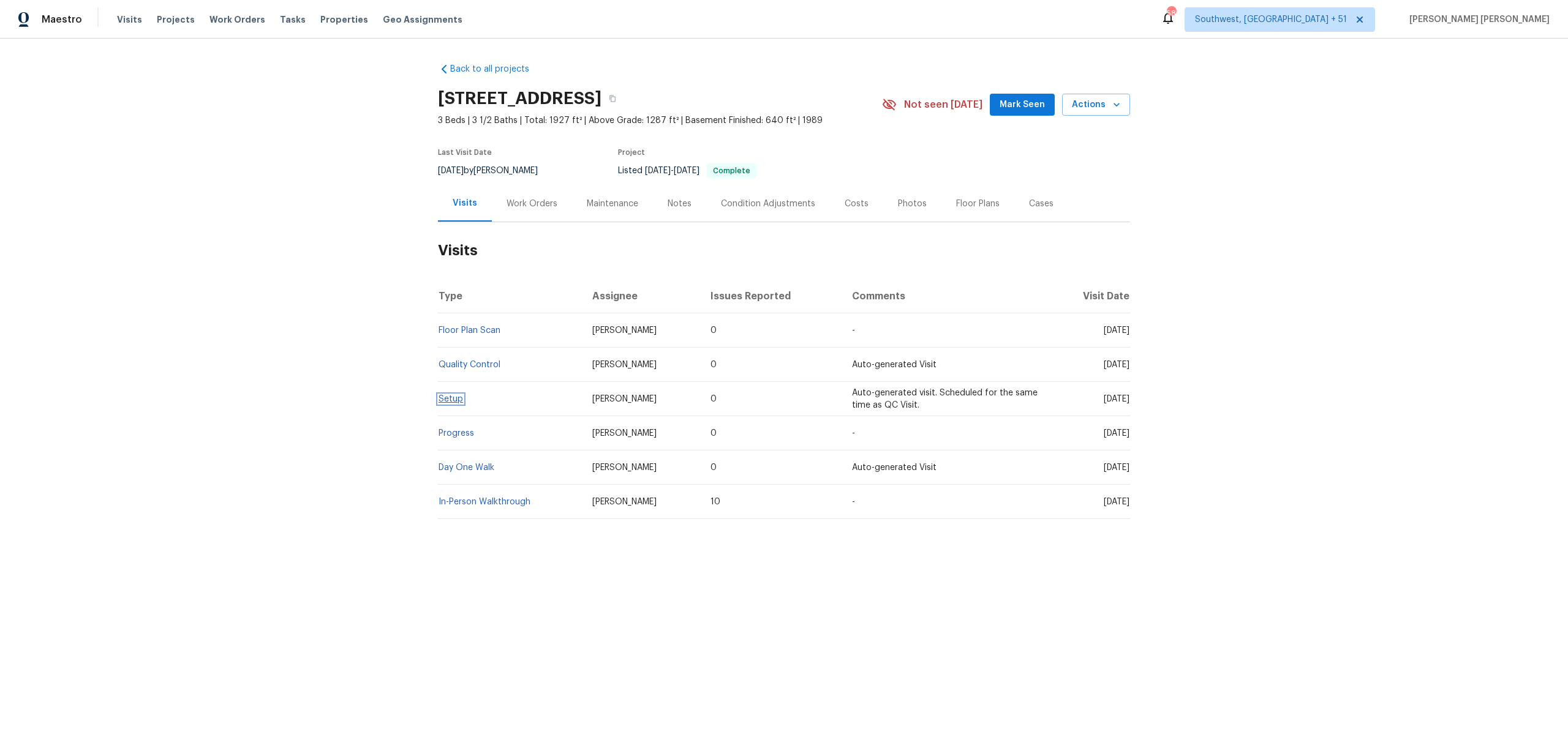
click at [451, 395] on link "Setup" at bounding box center [451, 399] width 25 height 8
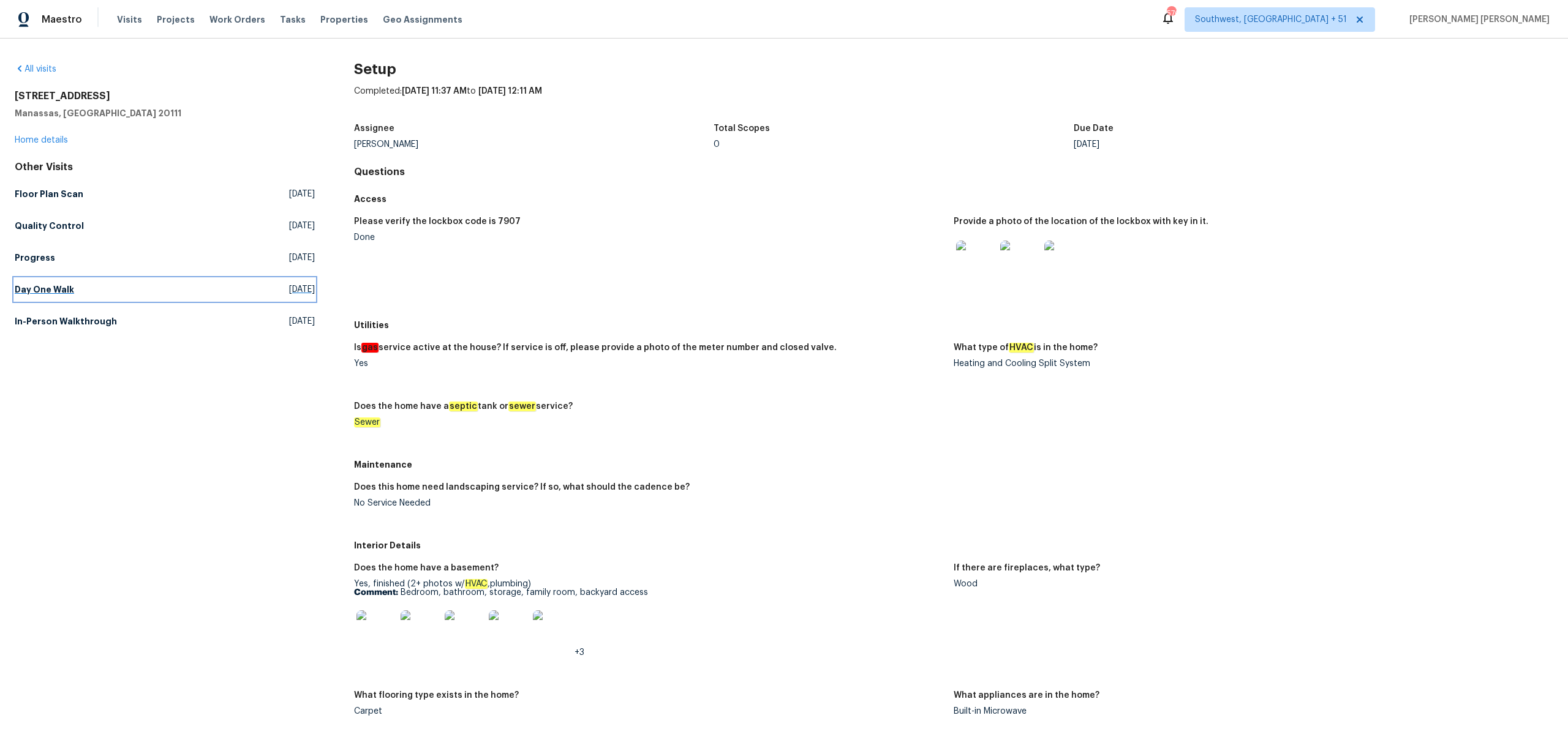
click at [54, 292] on h5 "Day One Walk" at bounding box center [44, 290] width 59 height 12
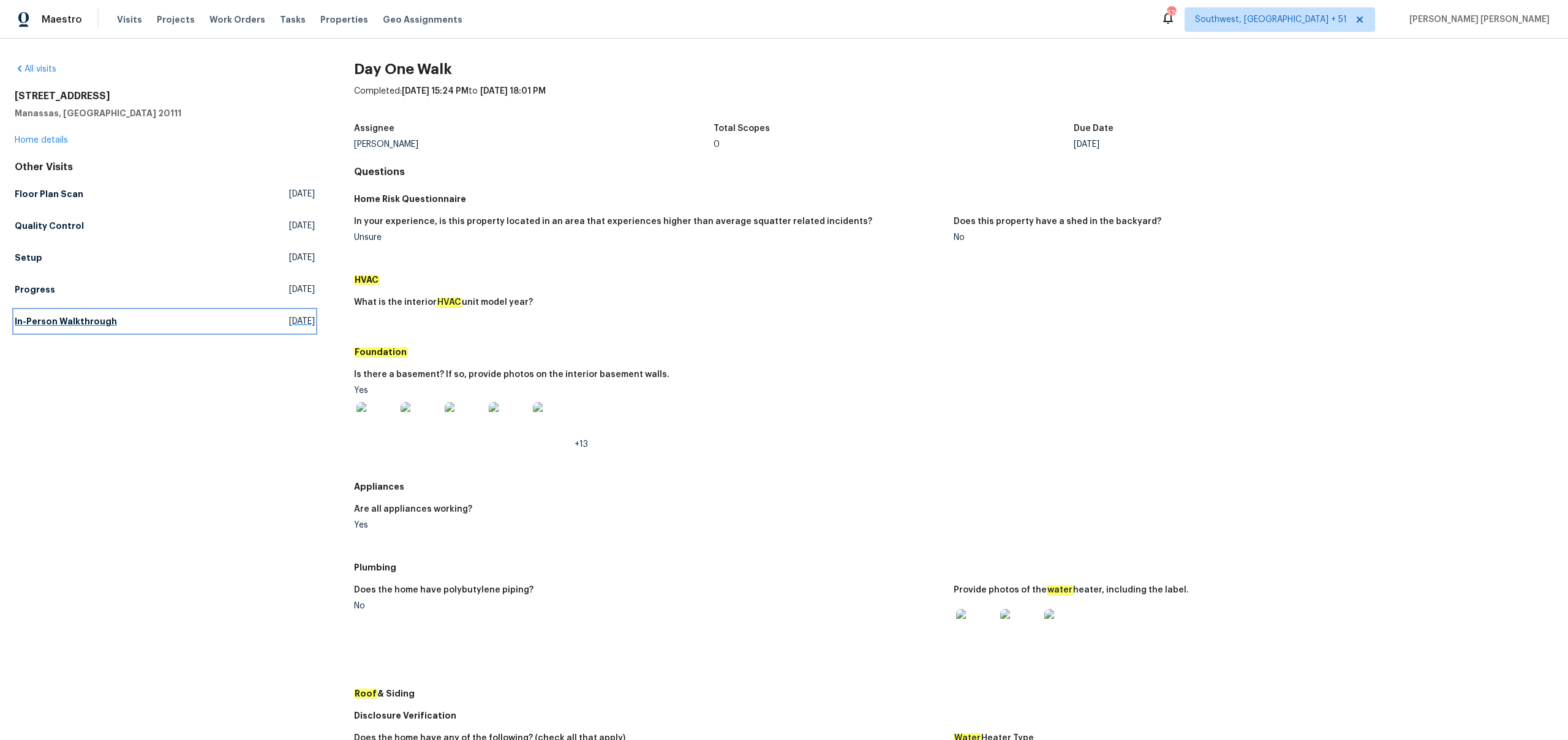
click at [61, 315] on h5 "In-Person Walkthrough" at bounding box center [66, 321] width 102 height 12
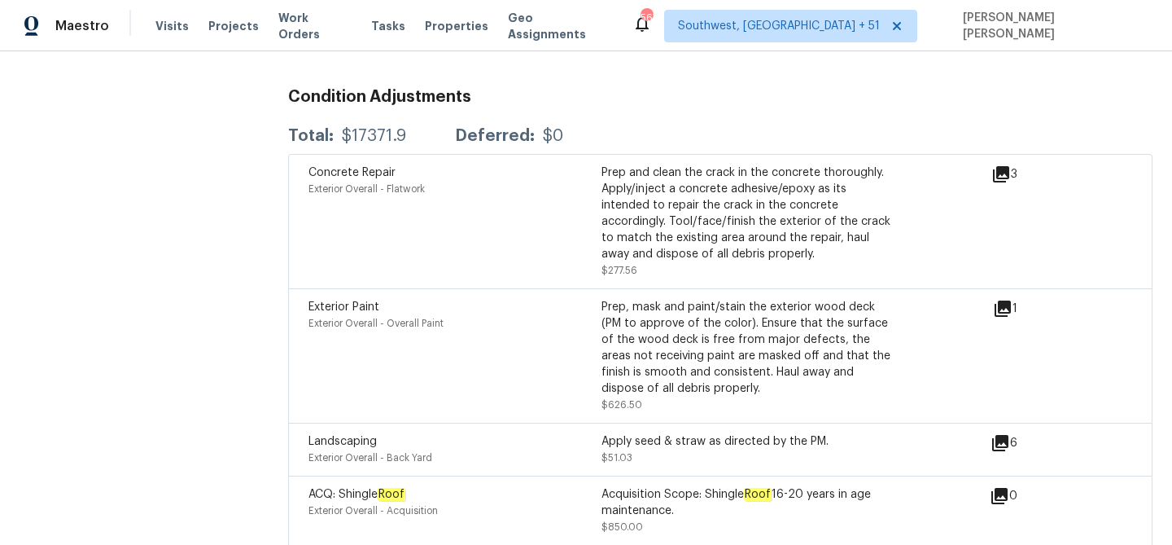
scroll to position [4211, 0]
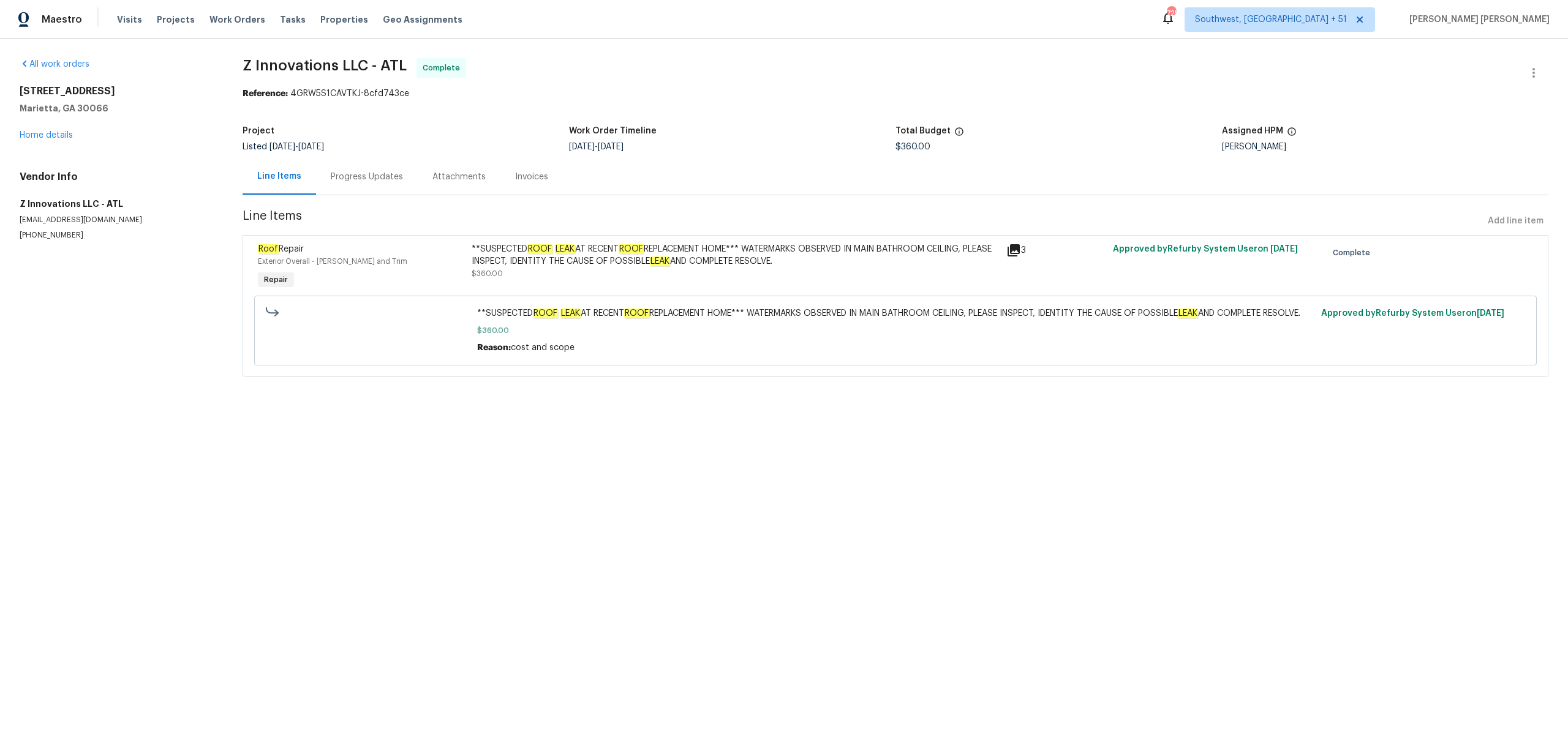
click at [376, 173] on div "Progress Updates" at bounding box center [367, 177] width 72 height 12
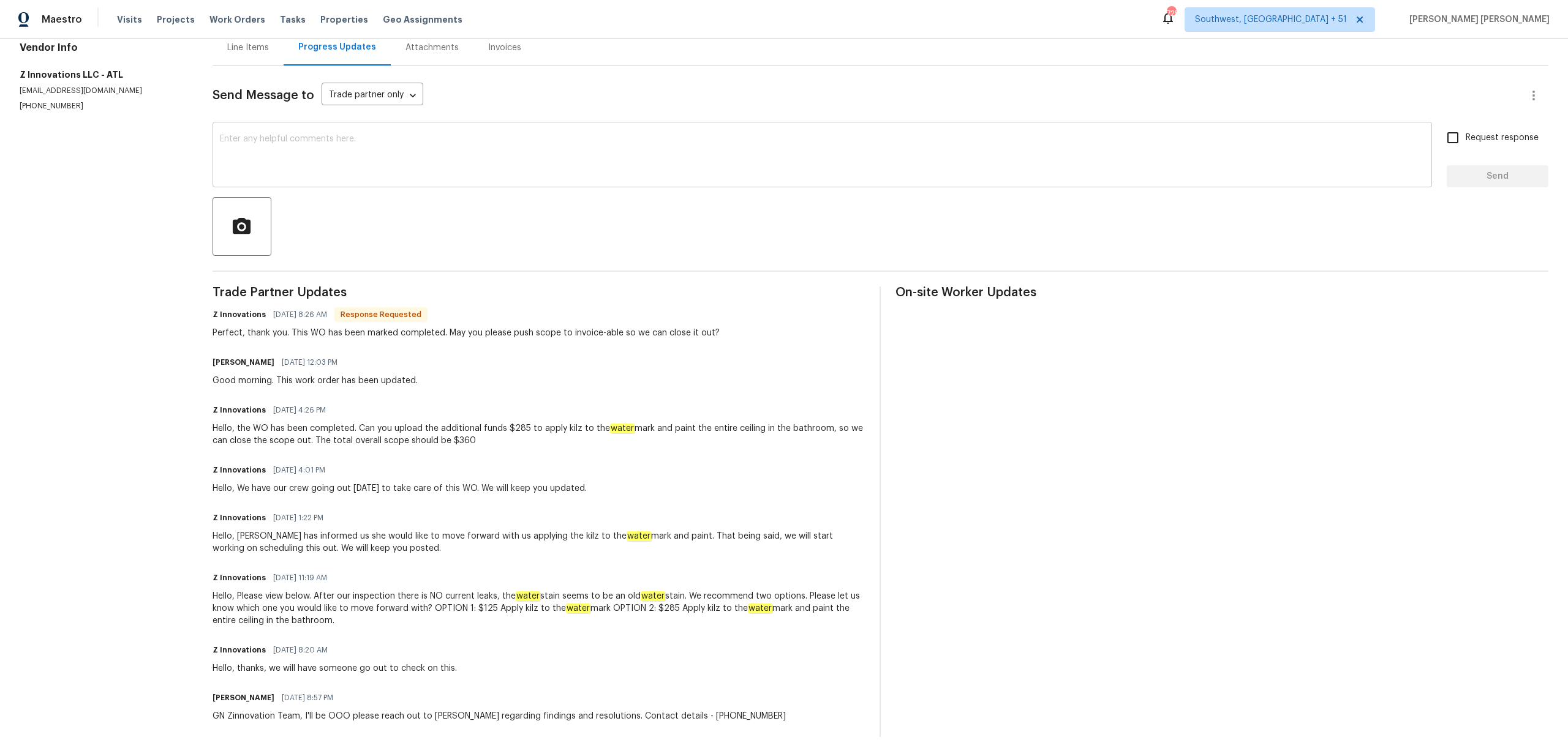
scroll to position [147, 0]
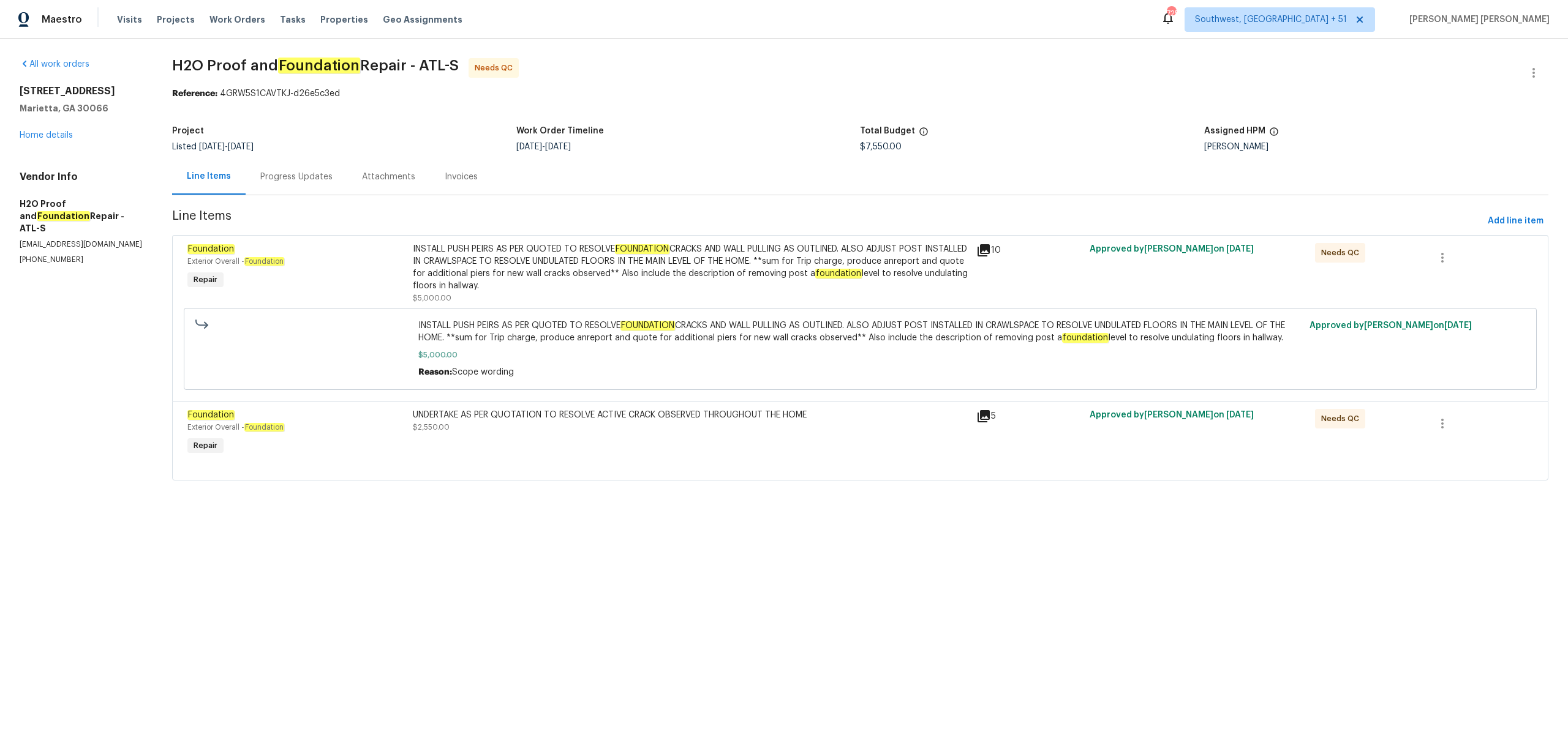
click at [305, 170] on div "Progress Updates" at bounding box center [296, 177] width 102 height 36
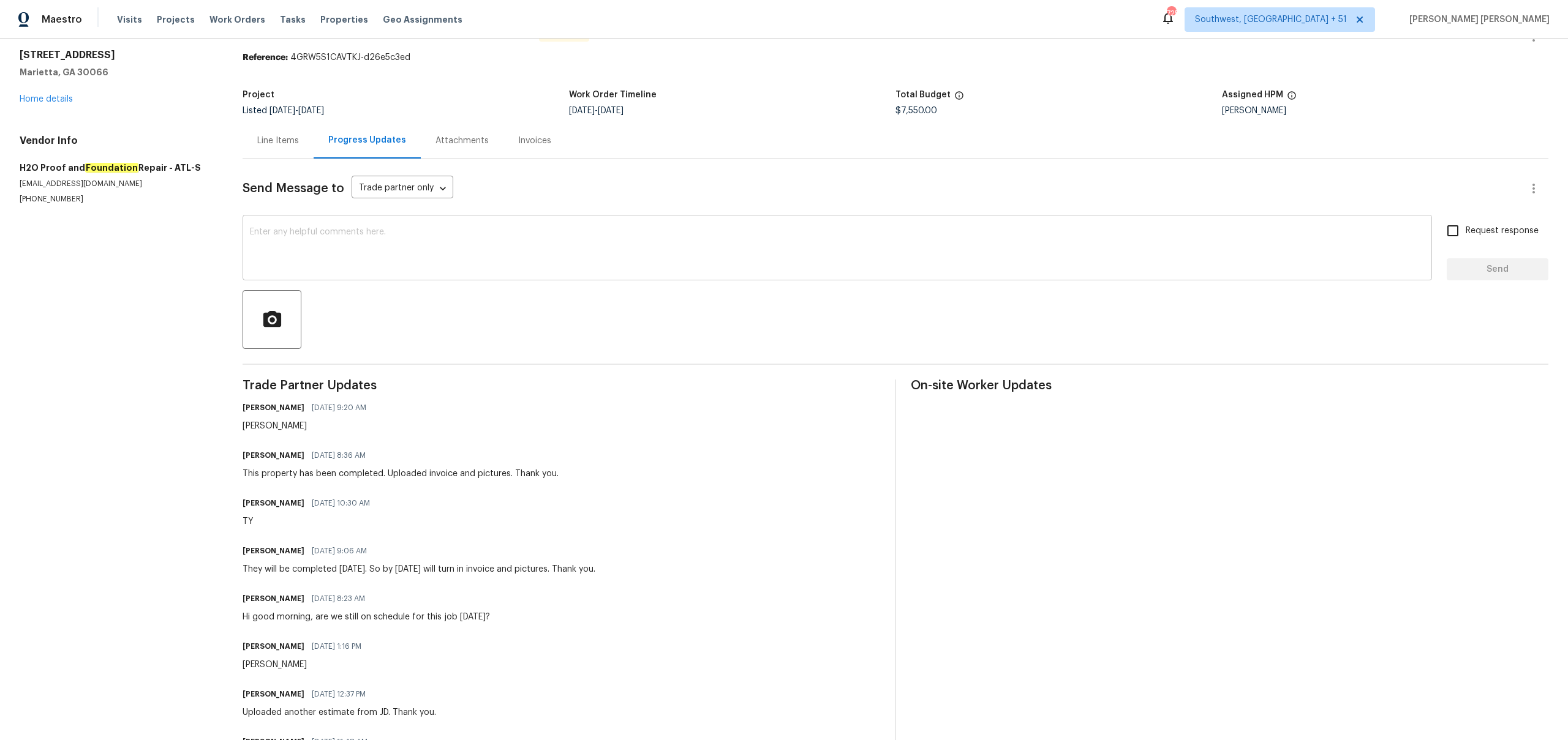
scroll to position [17, 0]
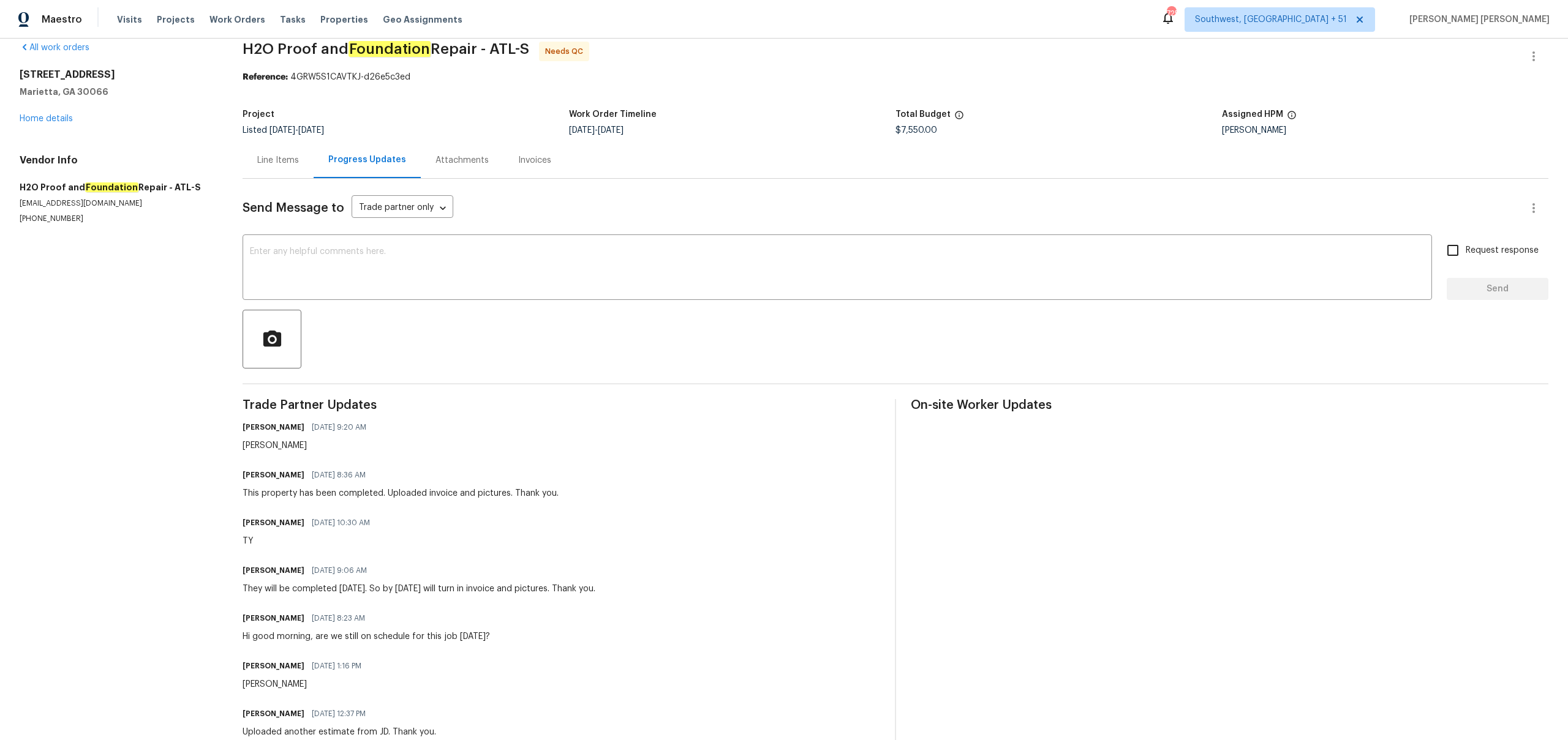
click at [286, 168] on div "Line Items" at bounding box center [278, 160] width 71 height 36
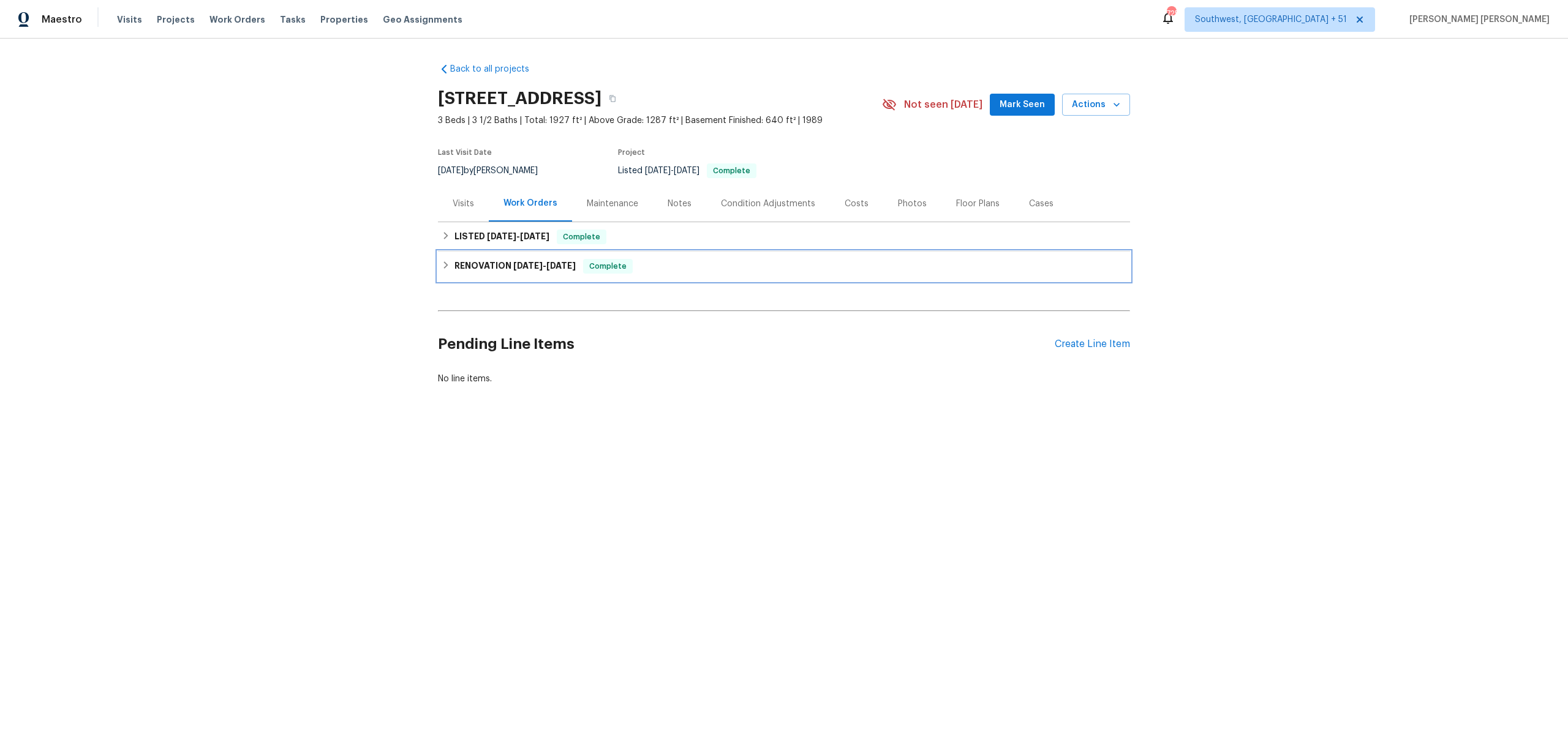
click at [537, 276] on div "RENOVATION [DATE] - [DATE] Complete" at bounding box center [784, 266] width 692 height 29
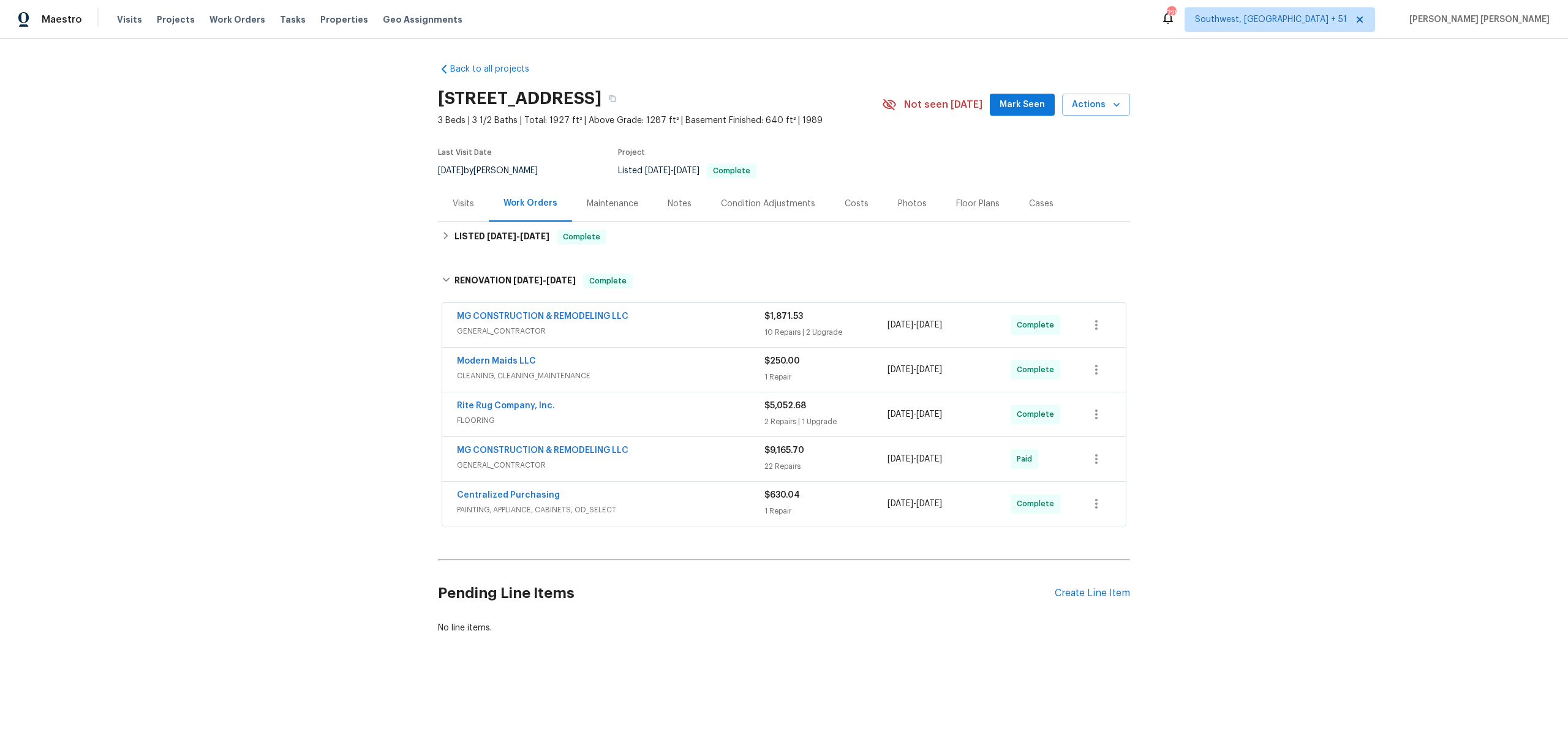
click at [720, 507] on span "PAINTING, APPLIANCE, CABINETS, OD_SELECT" at bounding box center [610, 510] width 308 height 12
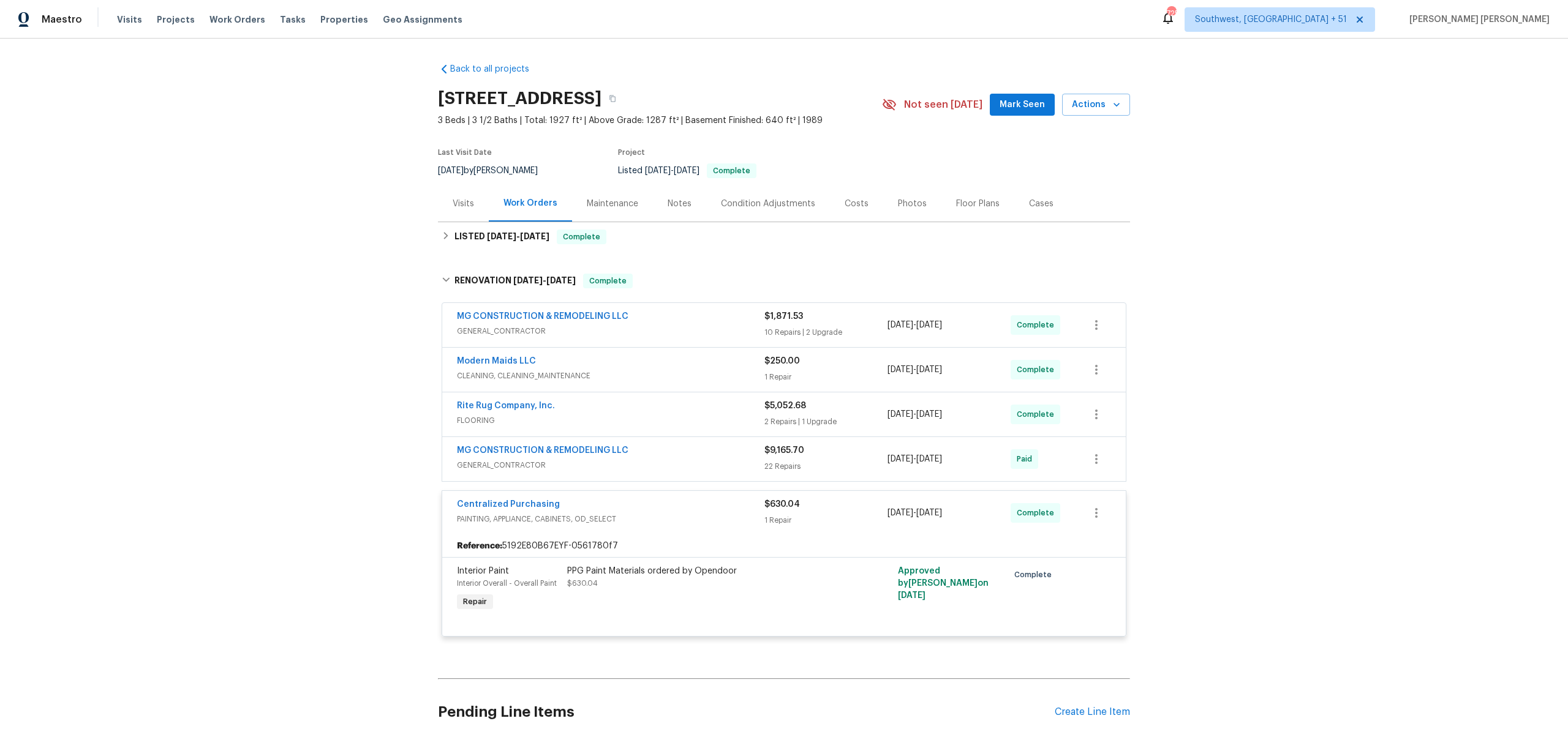
click at [732, 455] on div "MG CONSTRUCTION & REMODELING LLC" at bounding box center [610, 452] width 308 height 15
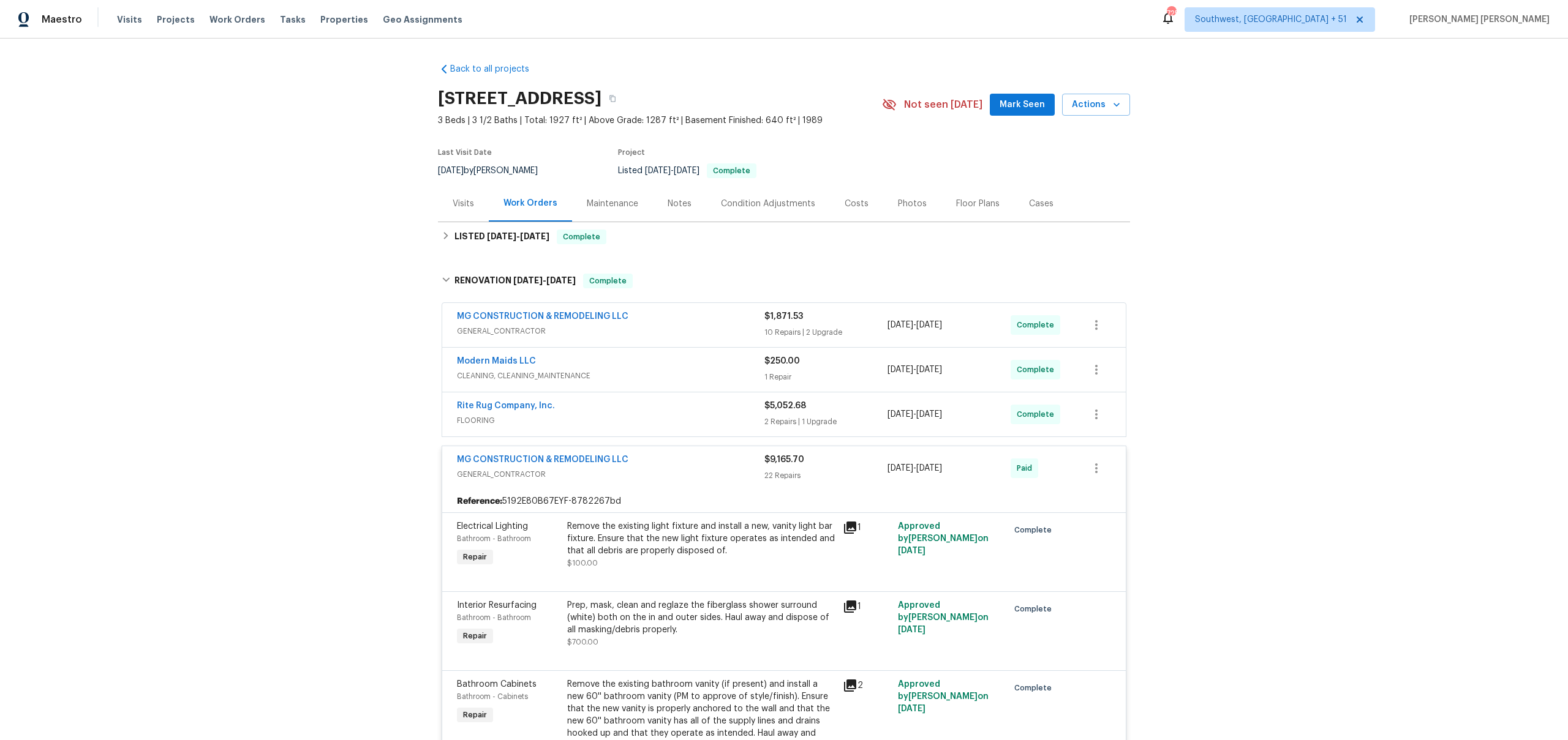
click at [748, 407] on div "Rite Rug Company, Inc." at bounding box center [610, 408] width 308 height 15
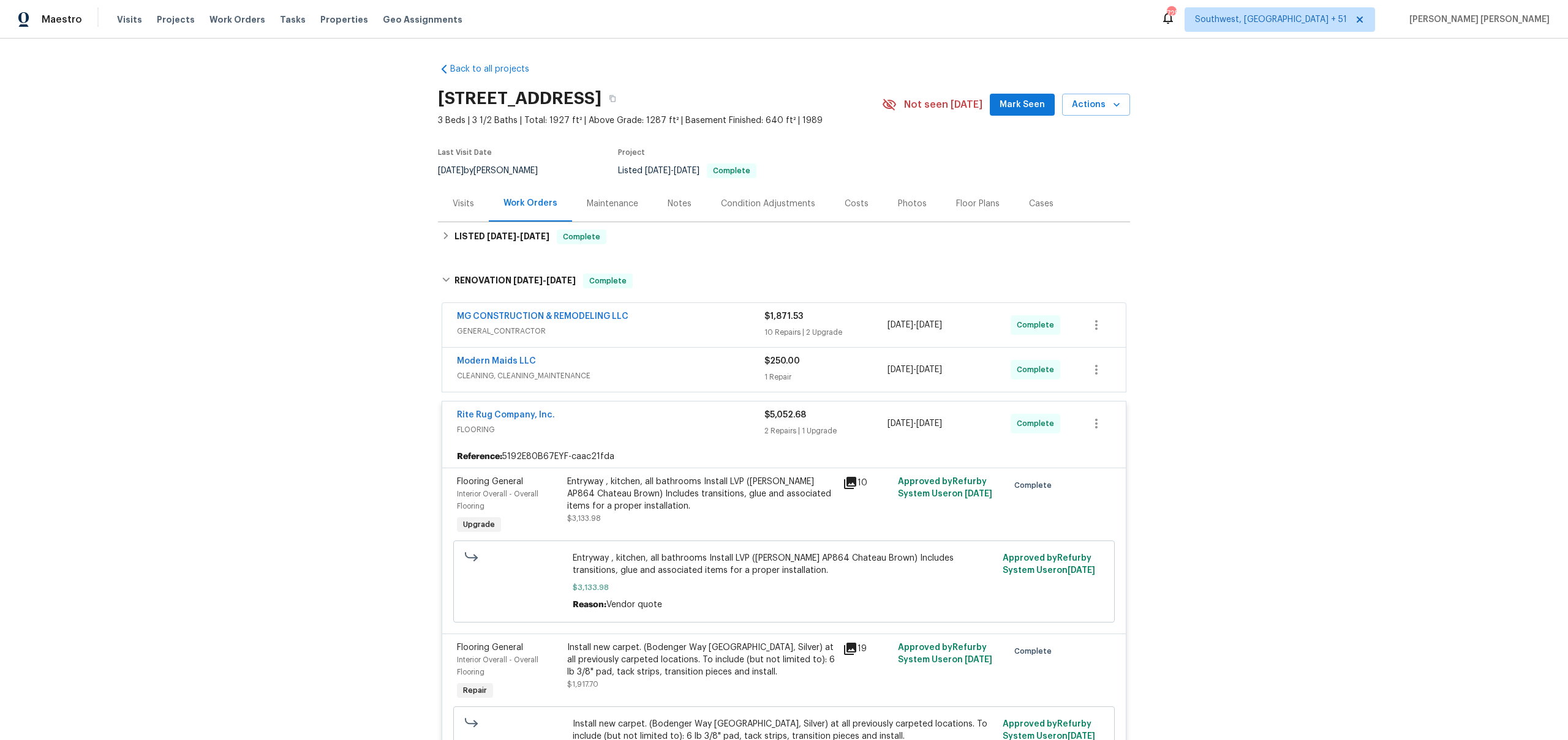
click at [740, 368] on div "Modern Maids LLC" at bounding box center [610, 362] width 308 height 15
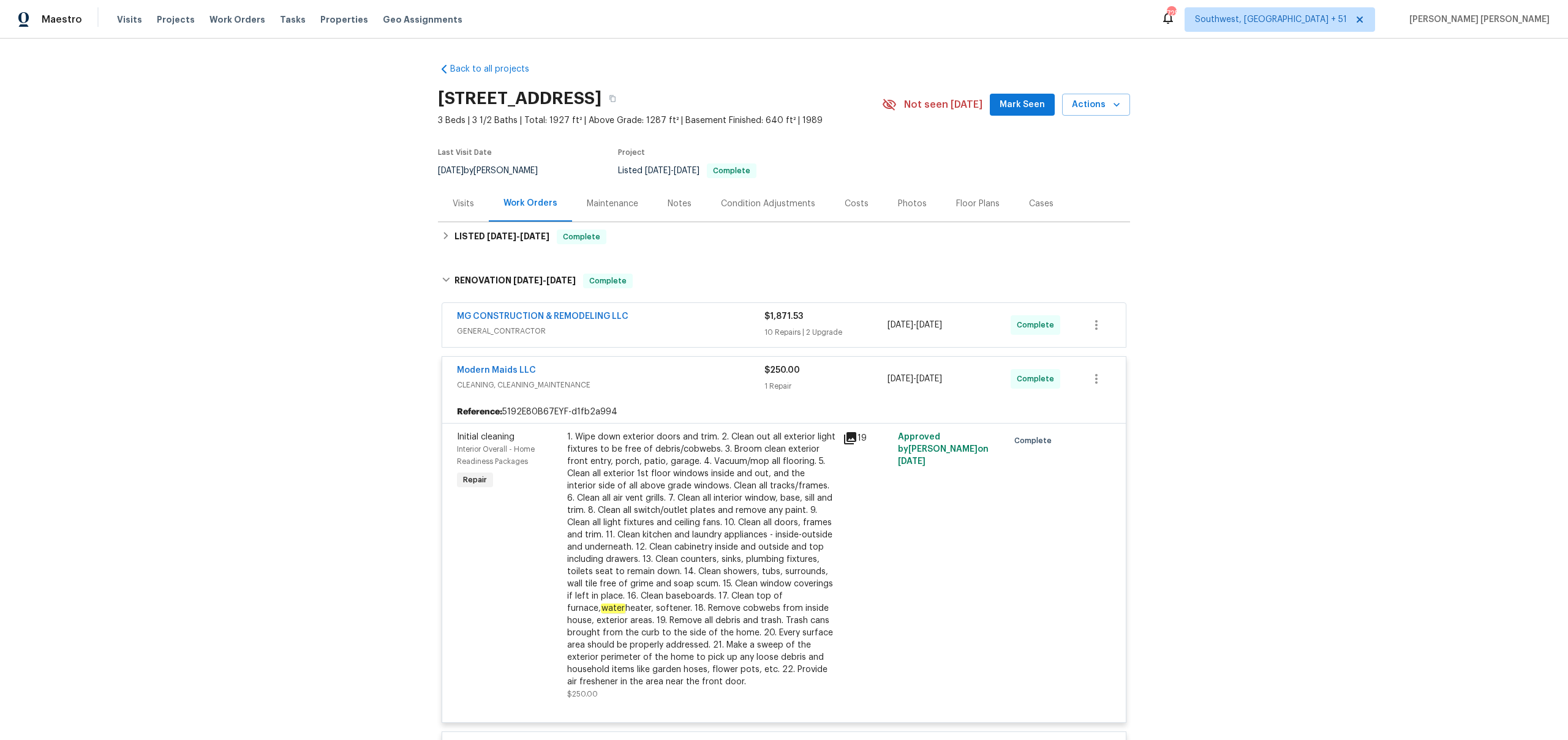
click at [729, 316] on div "MG CONSTRUCTION & REMODELING LLC" at bounding box center [610, 318] width 308 height 15
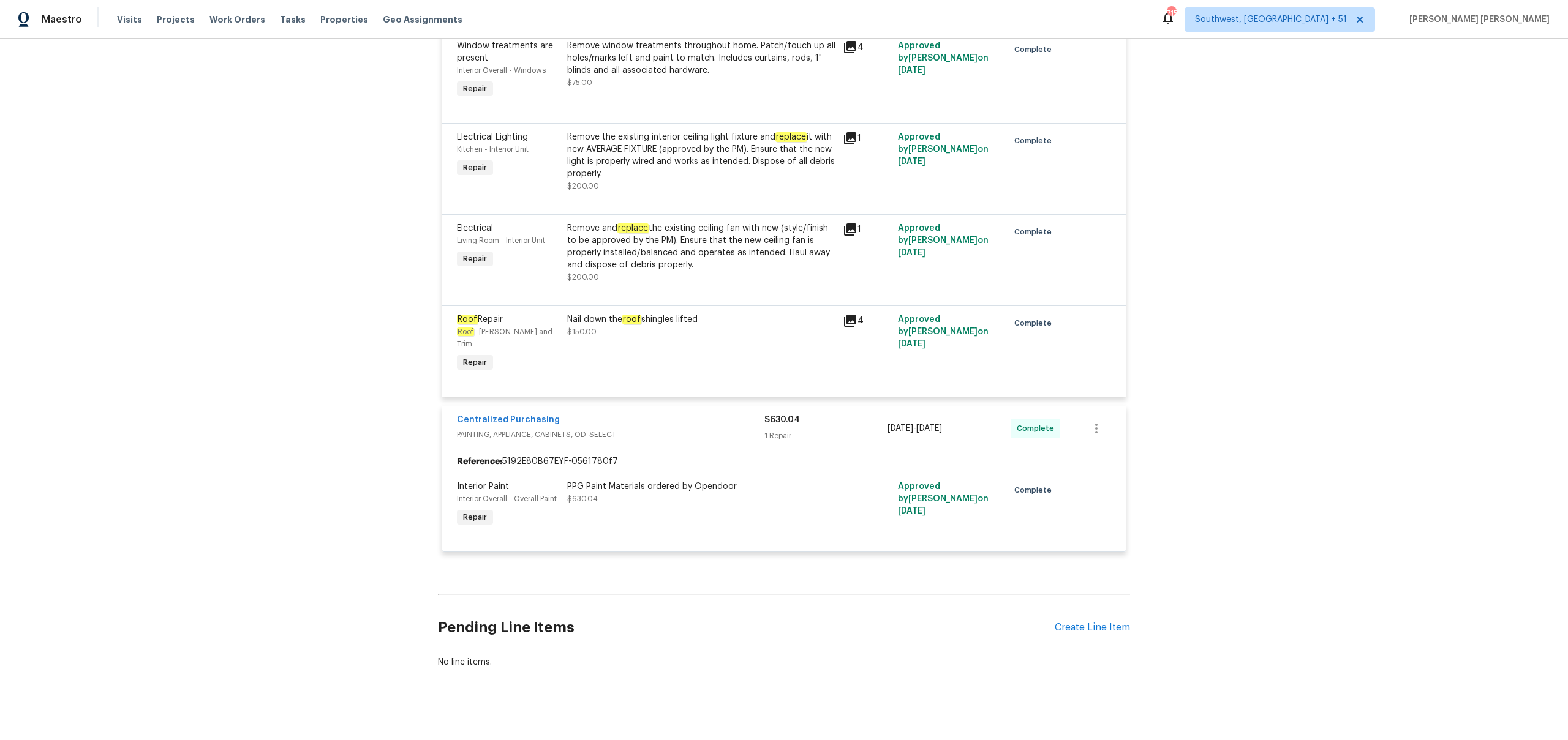
scroll to position [4110, 0]
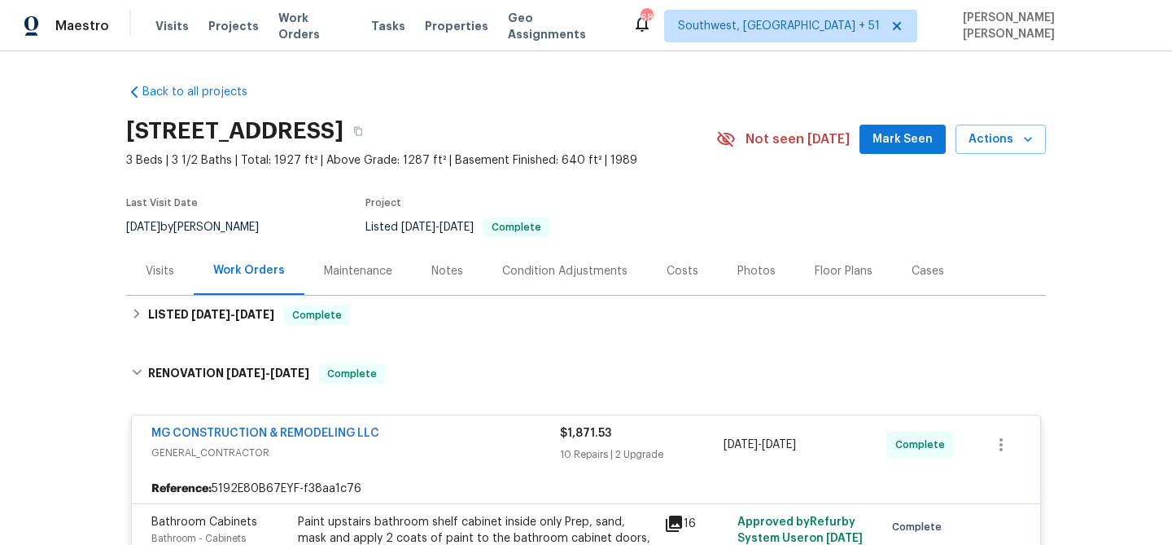
scroll to position [5465, 0]
